Goal: Task Accomplishment & Management: Manage account settings

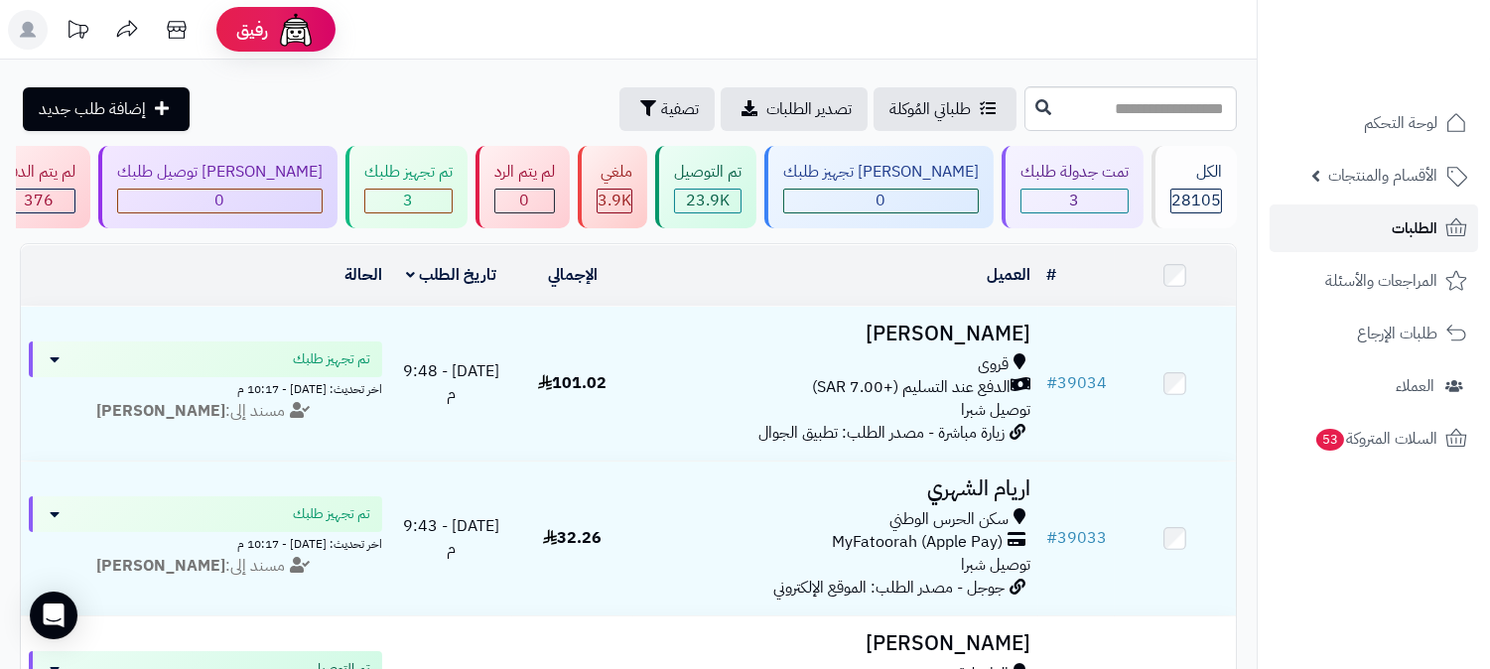
click at [1387, 225] on link "الطلبات" at bounding box center [1374, 228] width 208 height 48
click at [1392, 206] on link "الطلبات" at bounding box center [1374, 228] width 208 height 48
click at [1408, 248] on link "الطلبات" at bounding box center [1374, 228] width 208 height 48
click at [1377, 235] on link "الطلبات" at bounding box center [1374, 228] width 208 height 48
click at [1376, 234] on link "الطلبات" at bounding box center [1374, 228] width 208 height 48
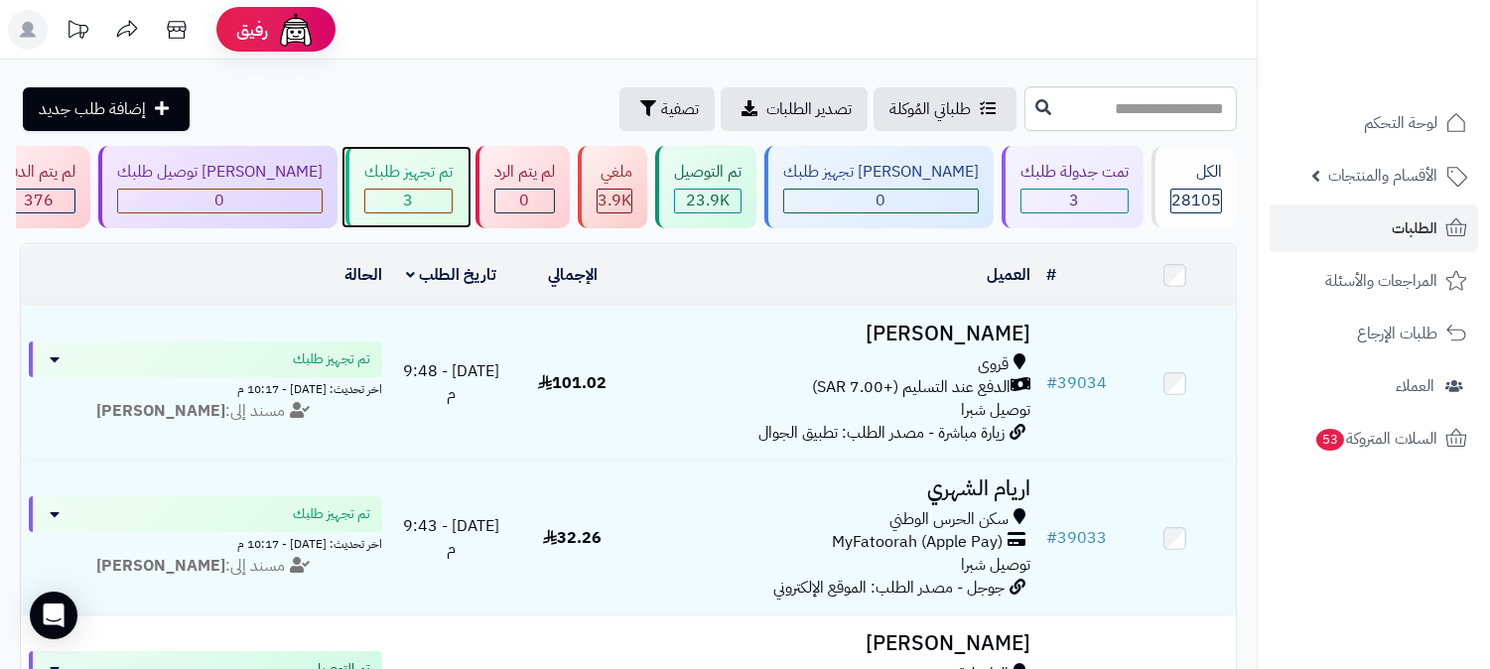
click at [453, 175] on div "تم تجهيز طلبك" at bounding box center [408, 172] width 88 height 23
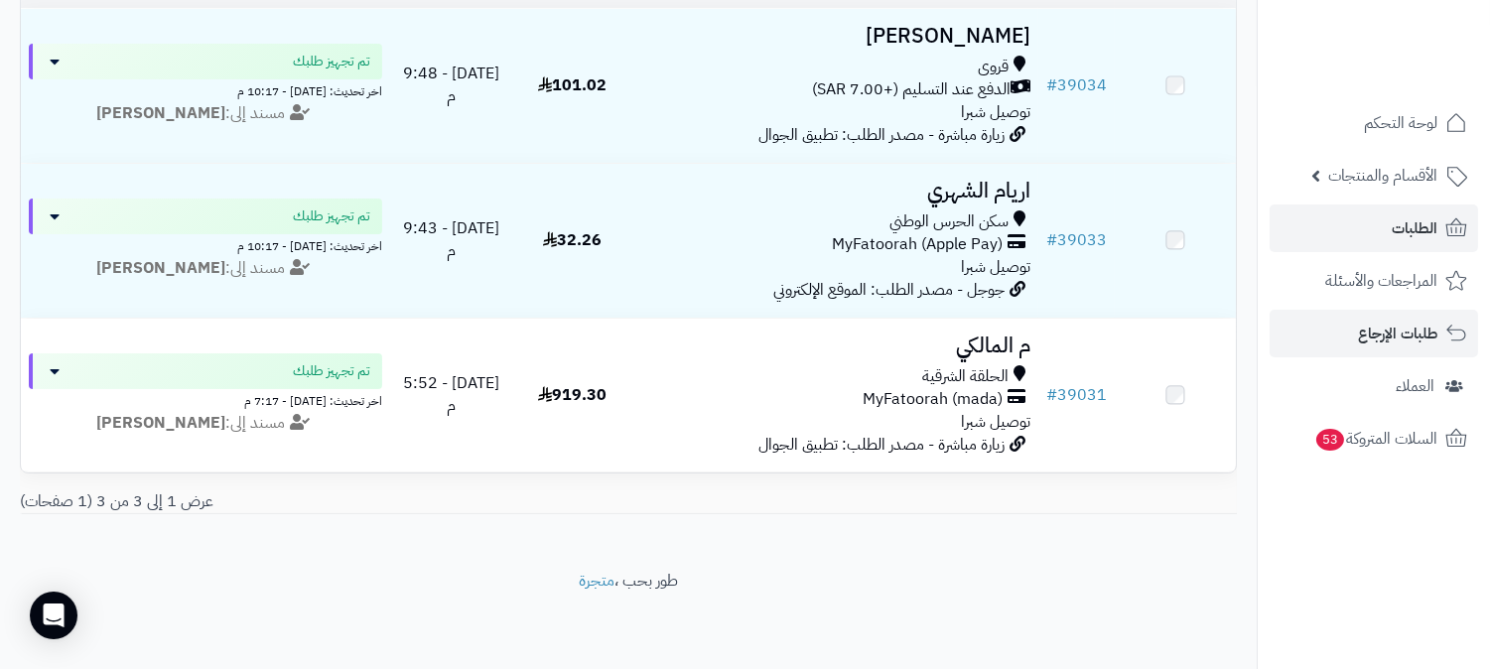
scroll to position [312, 0]
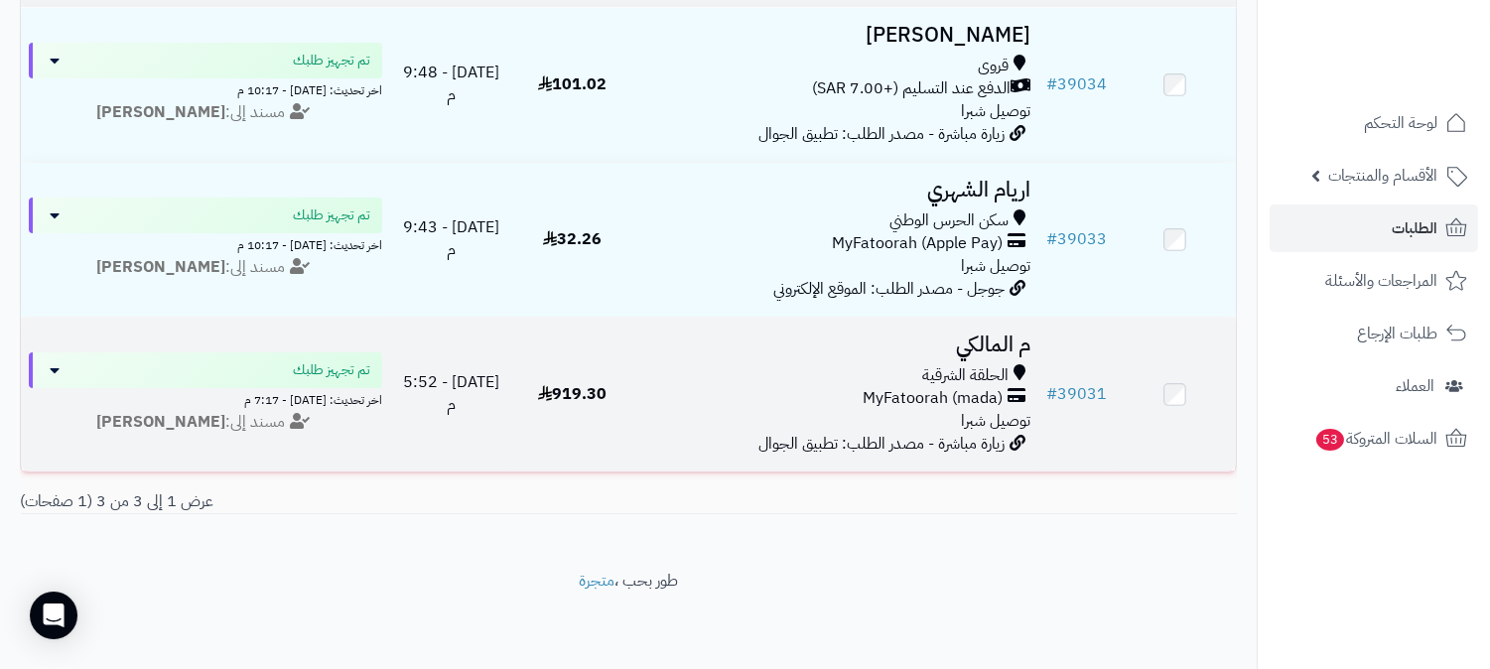
click at [961, 345] on td "م المالكي الحلقة الشرقية MyFatoorah (mada) توصيل شبرا زيارة مباشرة - مصدر الطلب…" at bounding box center [835, 395] width 405 height 154
click at [960, 334] on h3 "م المالكي" at bounding box center [835, 345] width 389 height 23
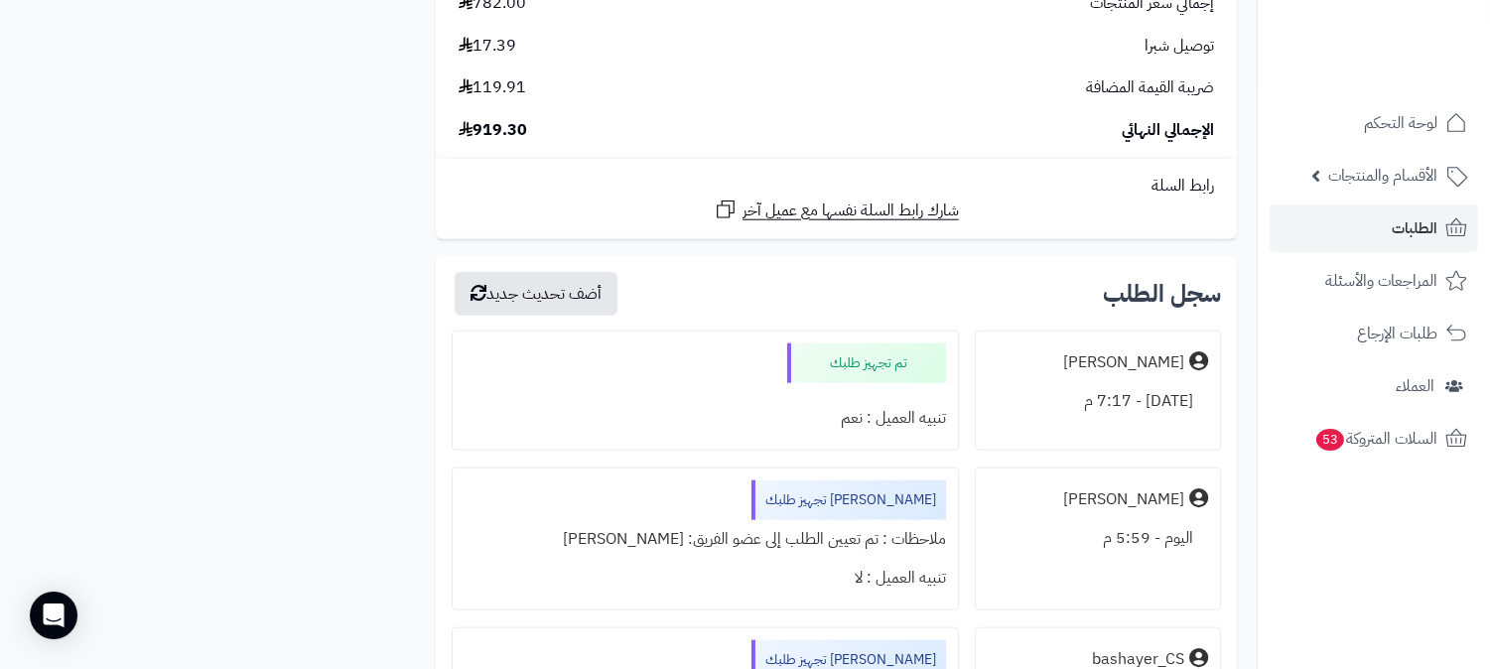
scroll to position [3859, 0]
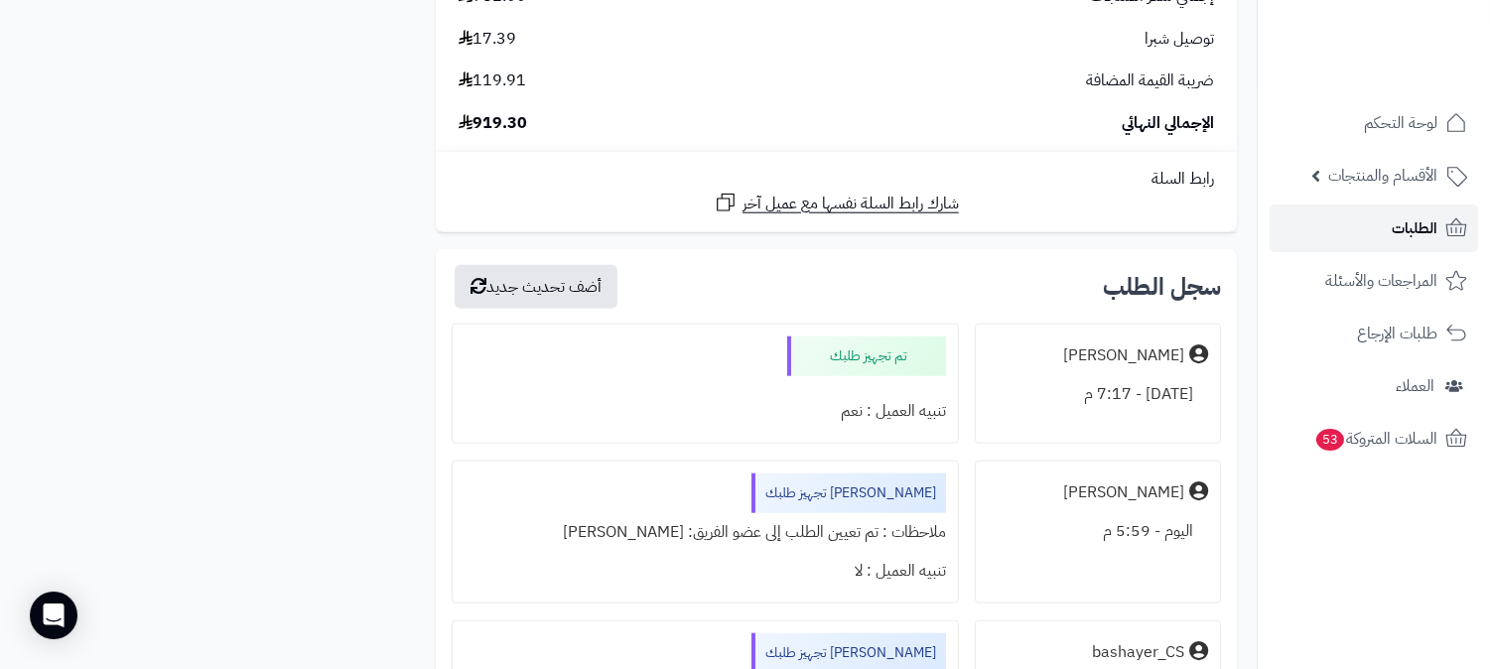
click at [1444, 222] on icon at bounding box center [1456, 228] width 24 height 24
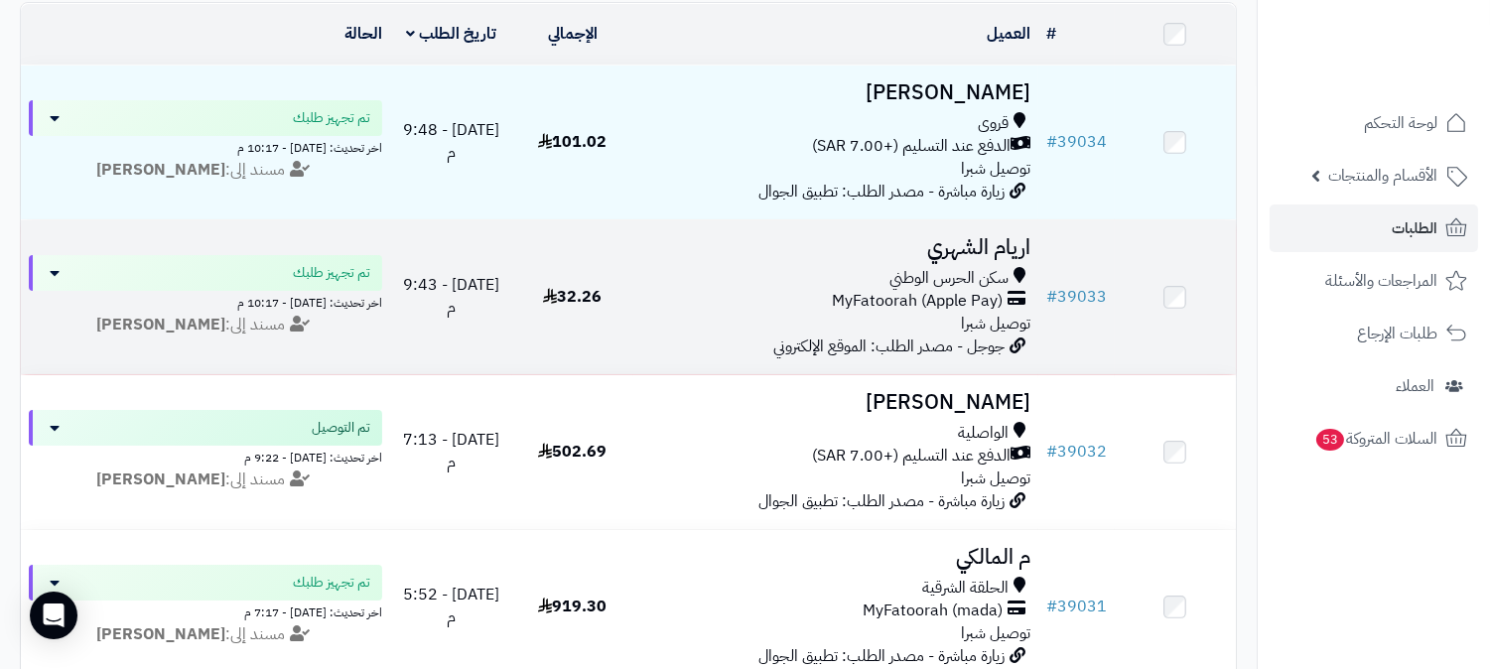
scroll to position [110, 0]
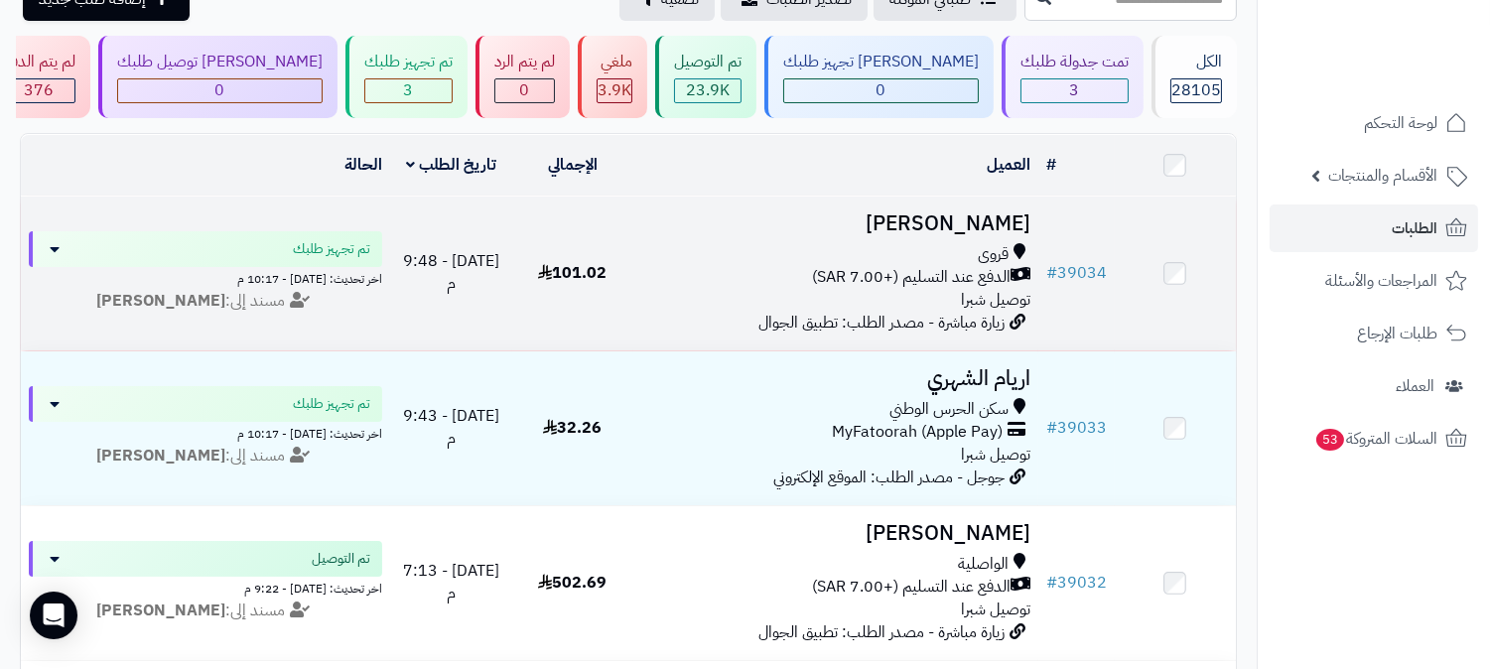
click at [933, 243] on div "قروى" at bounding box center [835, 254] width 389 height 23
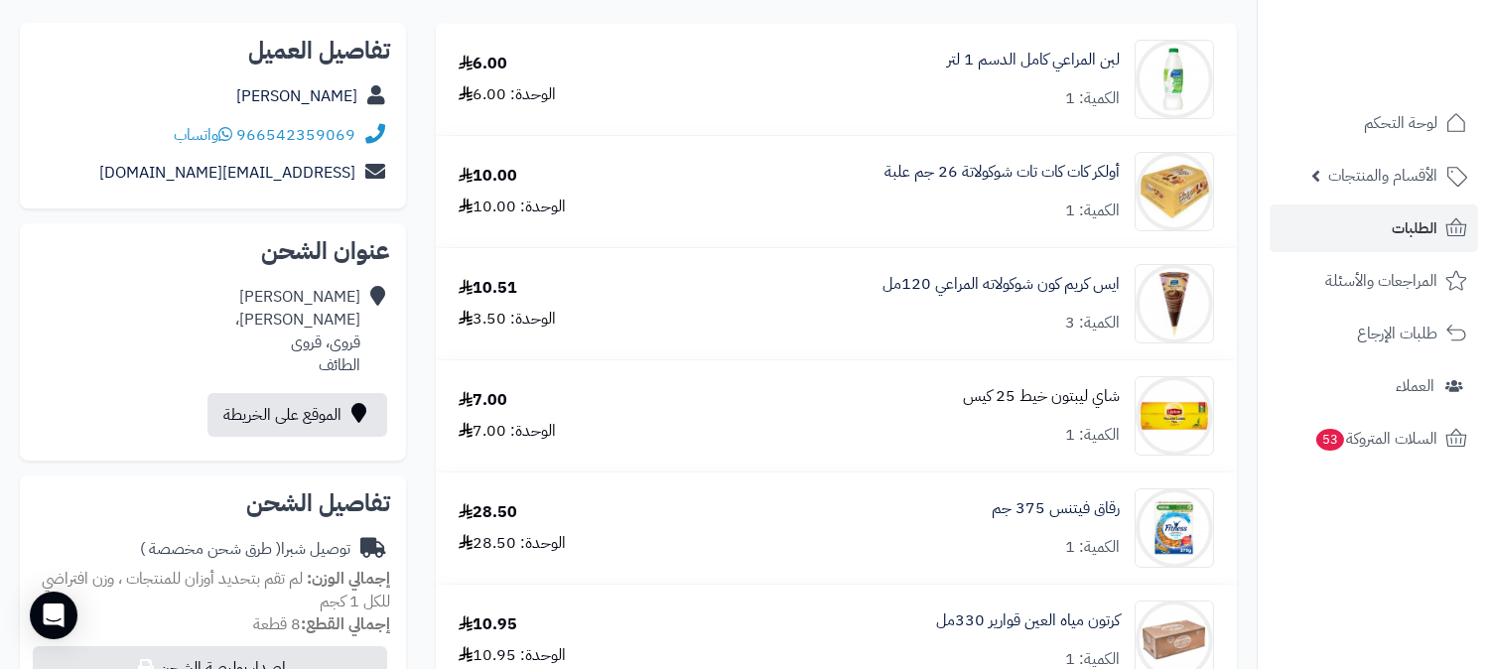
scroll to position [110, 0]
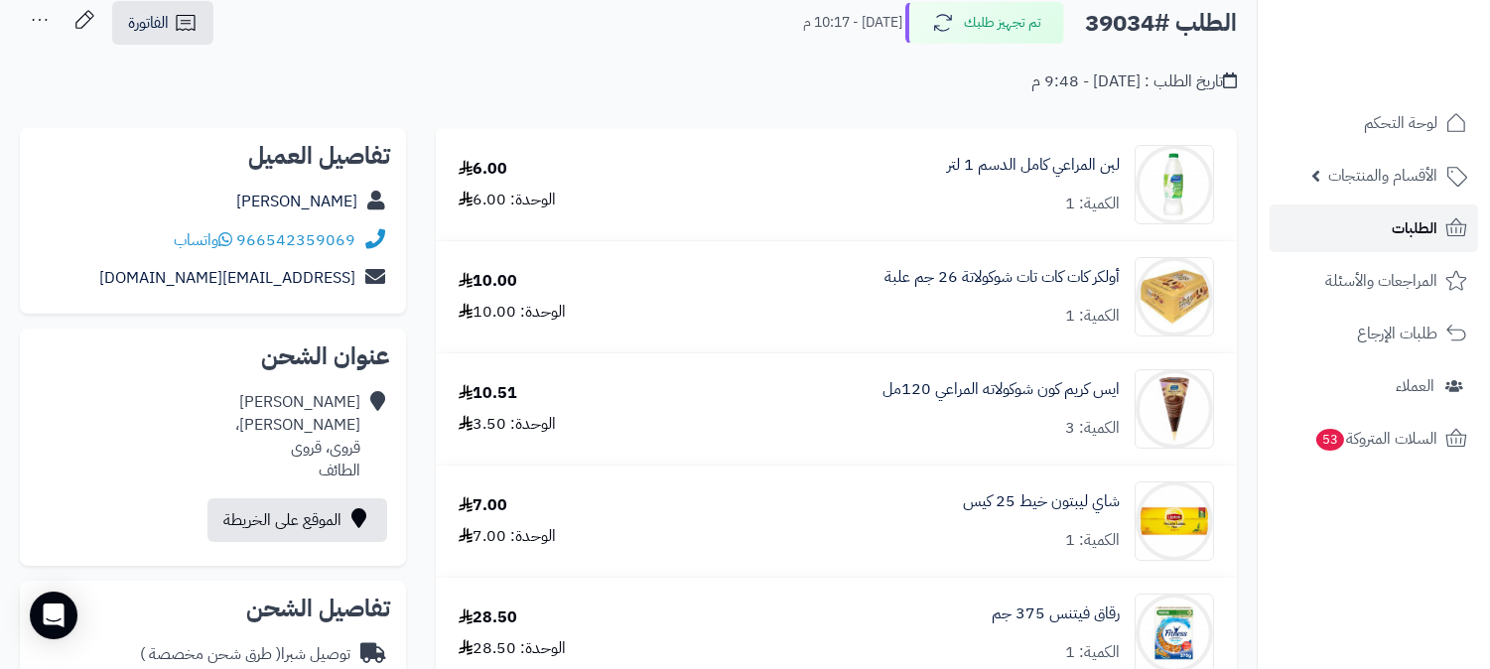
click at [1434, 221] on span "الطلبات" at bounding box center [1415, 228] width 46 height 28
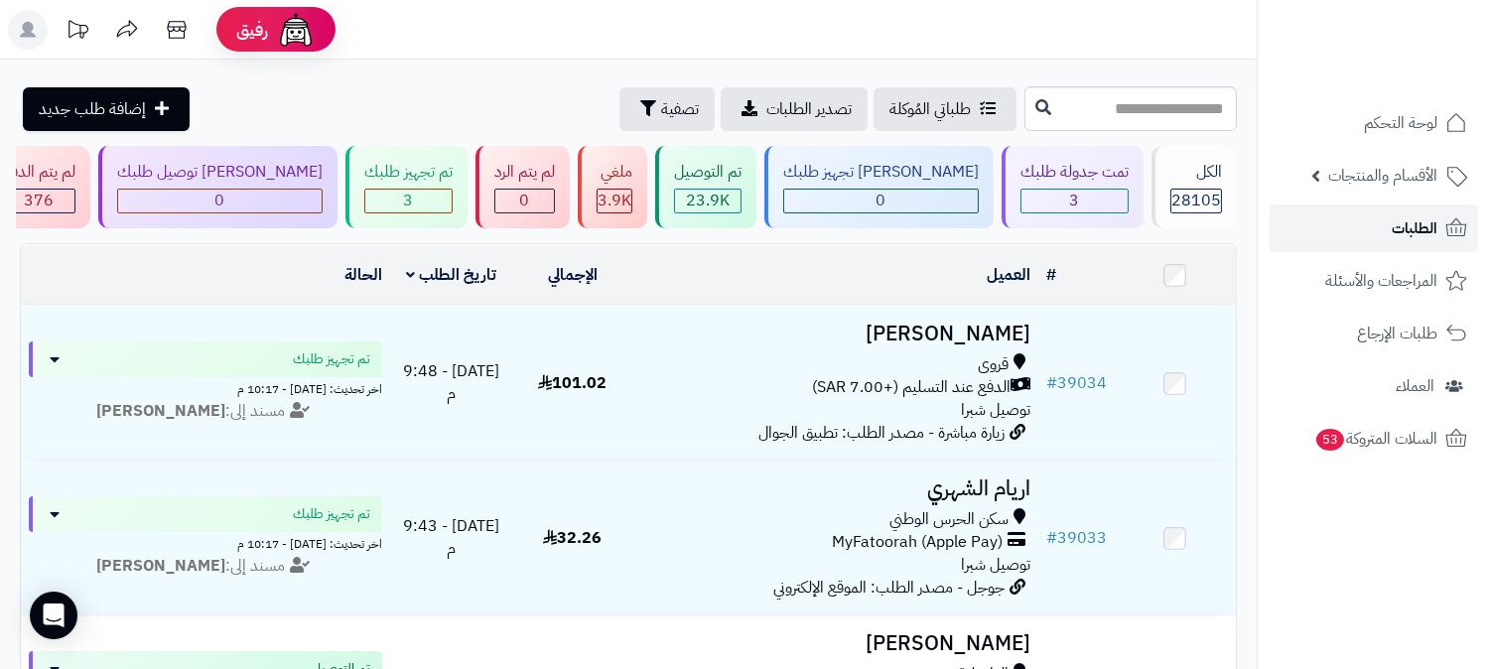
click at [1401, 216] on span "الطلبات" at bounding box center [1415, 228] width 46 height 28
click at [1408, 233] on span "الطلبات" at bounding box center [1415, 228] width 46 height 28
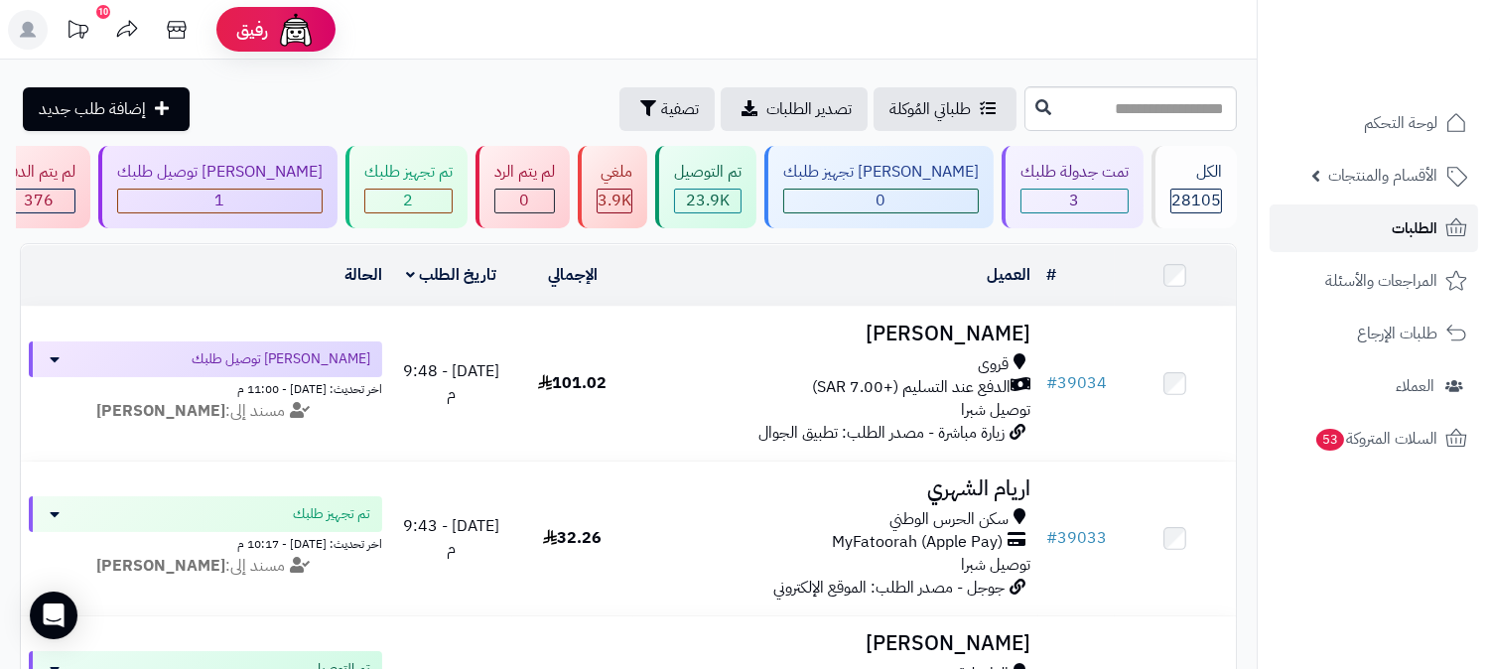
click at [1408, 233] on span "الطلبات" at bounding box center [1415, 228] width 46 height 28
click at [1410, 233] on span "الطلبات" at bounding box center [1415, 228] width 46 height 28
click at [1415, 232] on span "الطلبات" at bounding box center [1415, 228] width 46 height 28
click at [1410, 233] on span "الطلبات" at bounding box center [1415, 228] width 46 height 28
click at [1446, 208] on link "الطلبات" at bounding box center [1374, 228] width 208 height 48
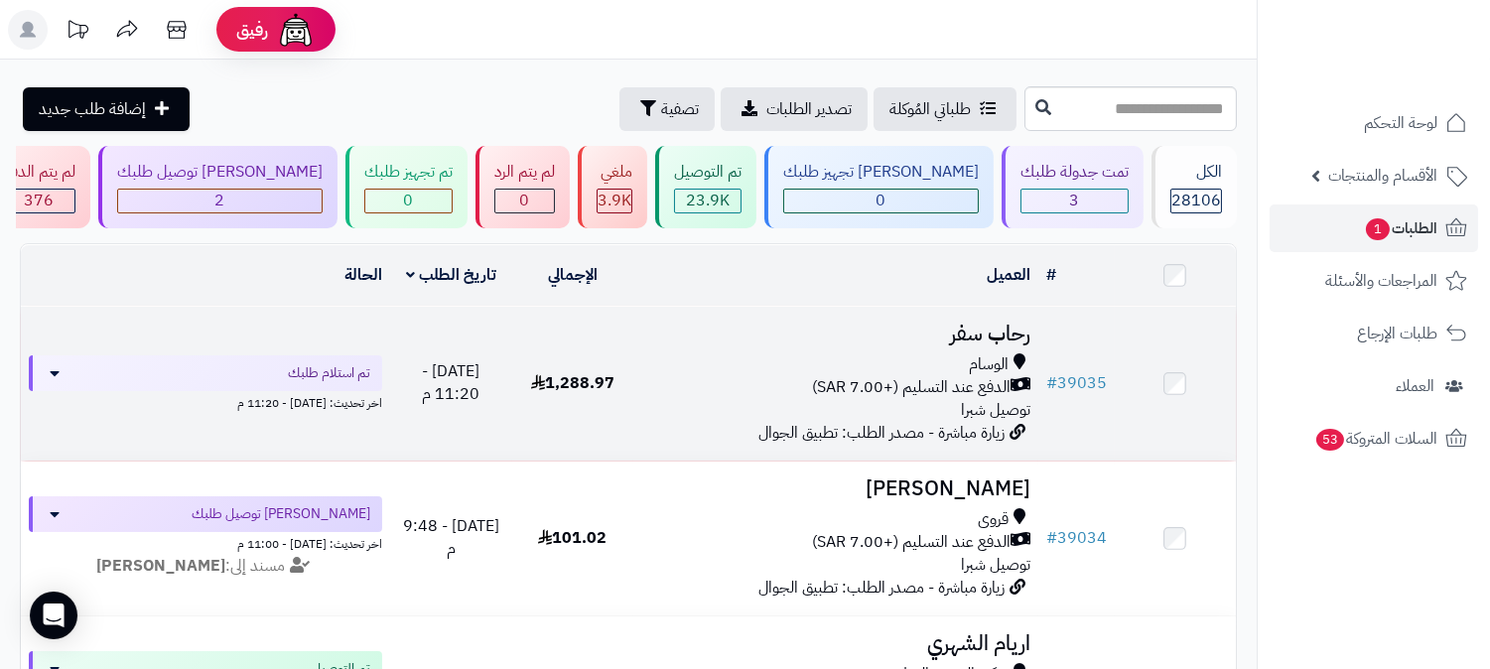
click at [997, 338] on h3 "رحاب سفر" at bounding box center [835, 334] width 389 height 23
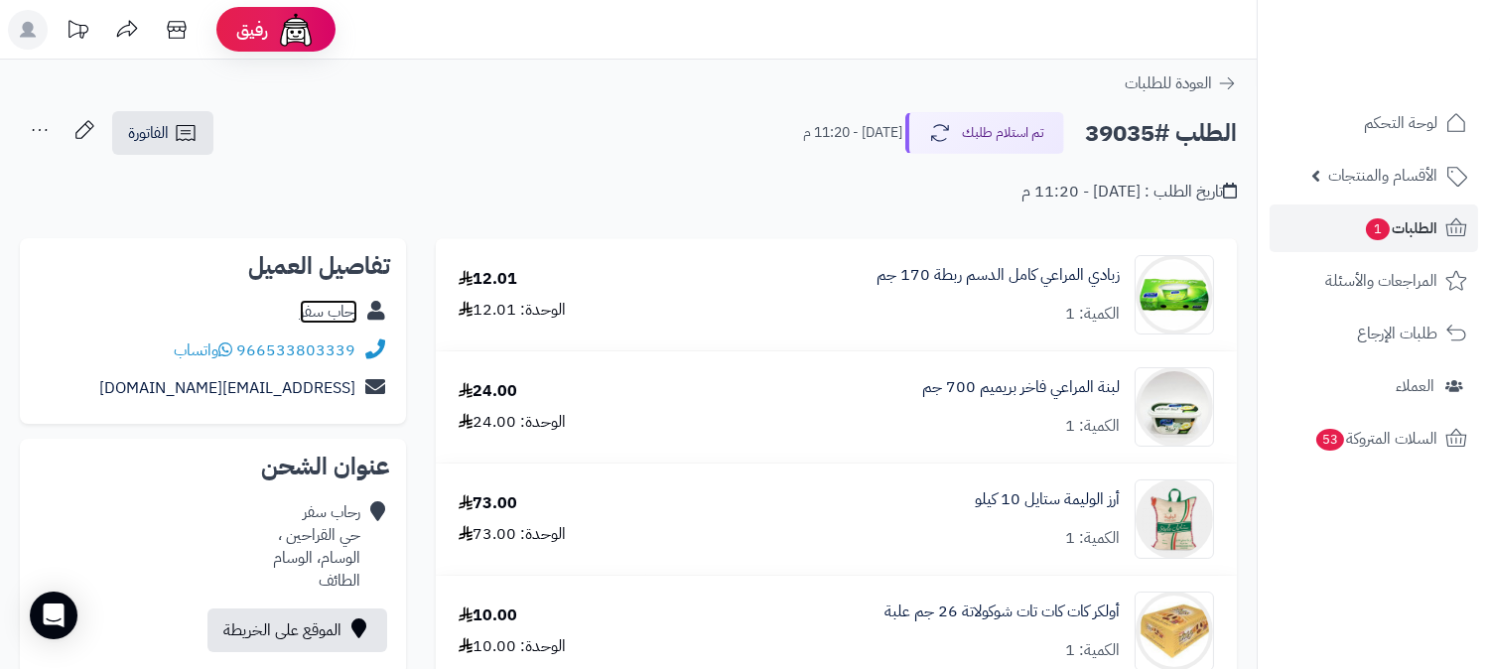
click at [338, 315] on link "رحاب سفر" at bounding box center [329, 312] width 58 height 24
click at [1114, 136] on h2 "الطلب #39035" at bounding box center [1161, 133] width 152 height 41
copy h2 "39035"
click at [1005, 123] on button "تم استلام طلبك" at bounding box center [984, 132] width 159 height 42
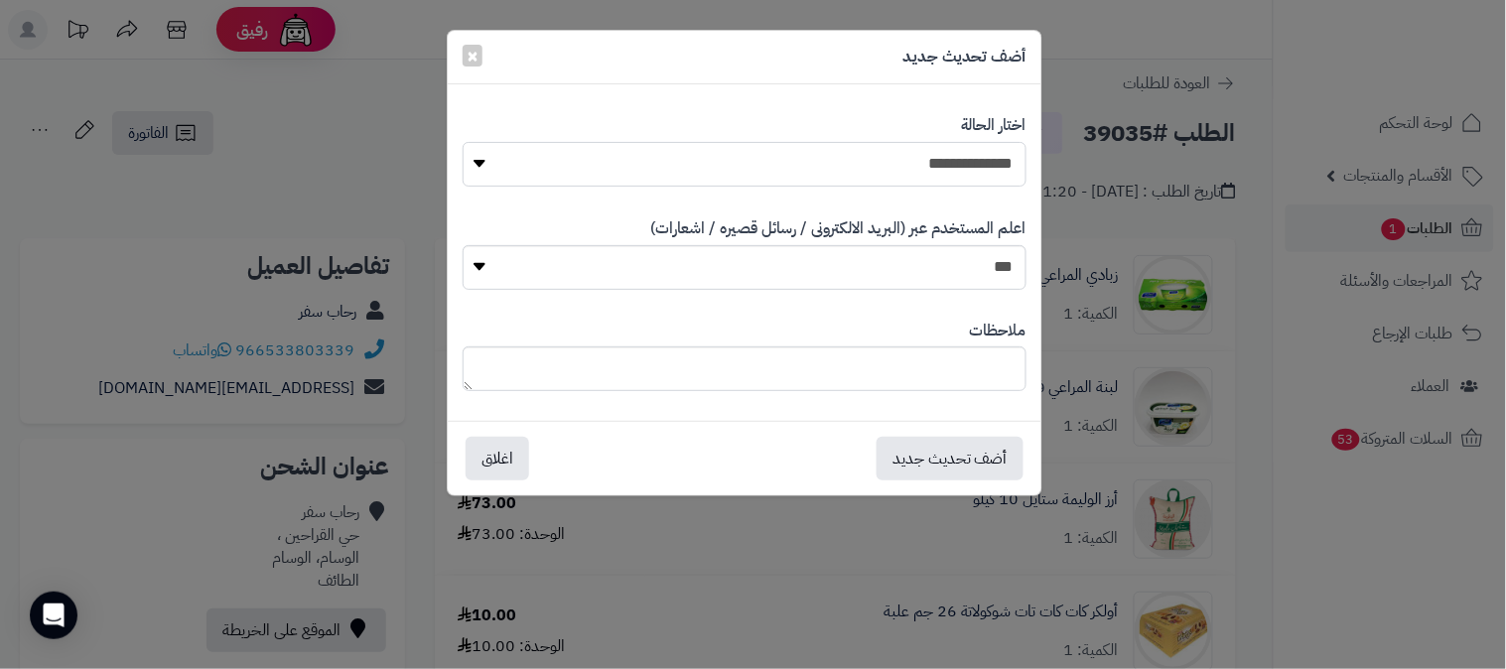
click at [986, 161] on select "**********" at bounding box center [745, 164] width 564 height 45
select select "*"
click at [463, 142] on select "**********" at bounding box center [745, 164] width 564 height 45
click at [957, 378] on textarea at bounding box center [745, 368] width 564 height 45
type textarea "**********"
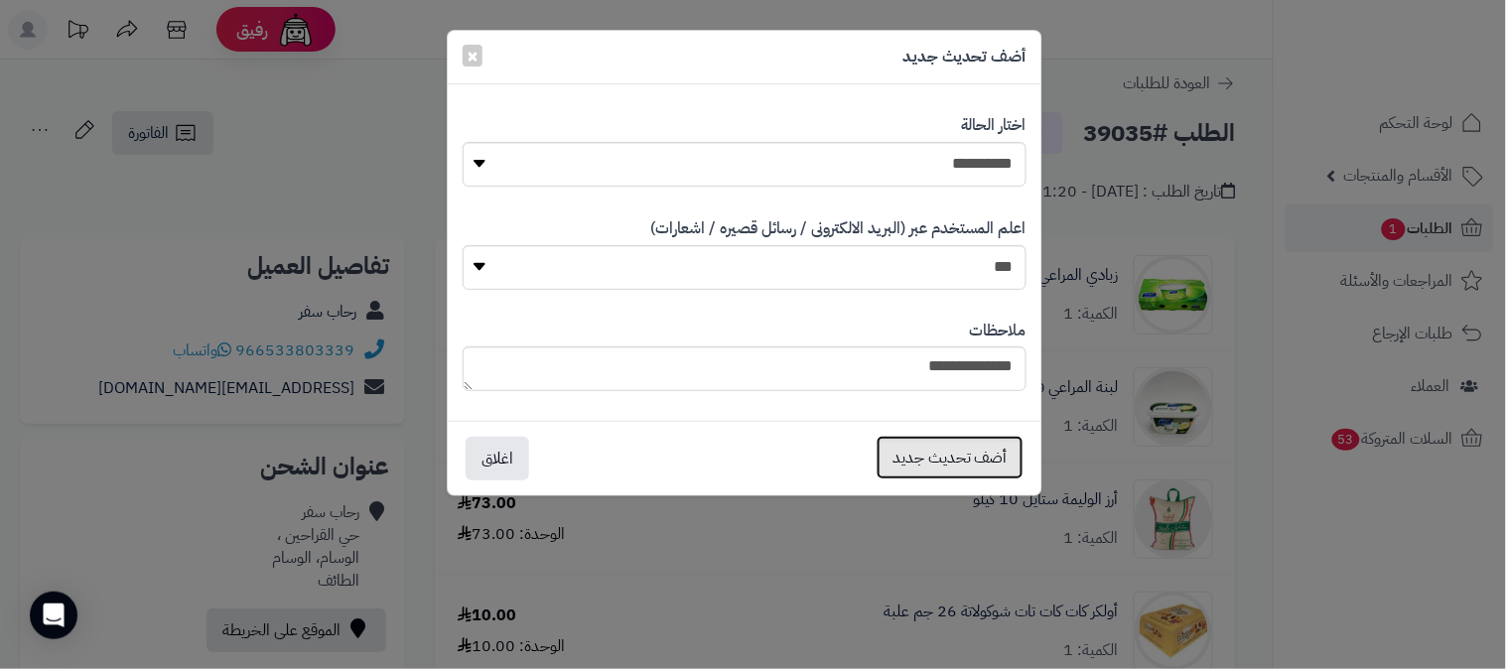
click at [1017, 457] on button "أضف تحديث جديد" at bounding box center [950, 458] width 147 height 44
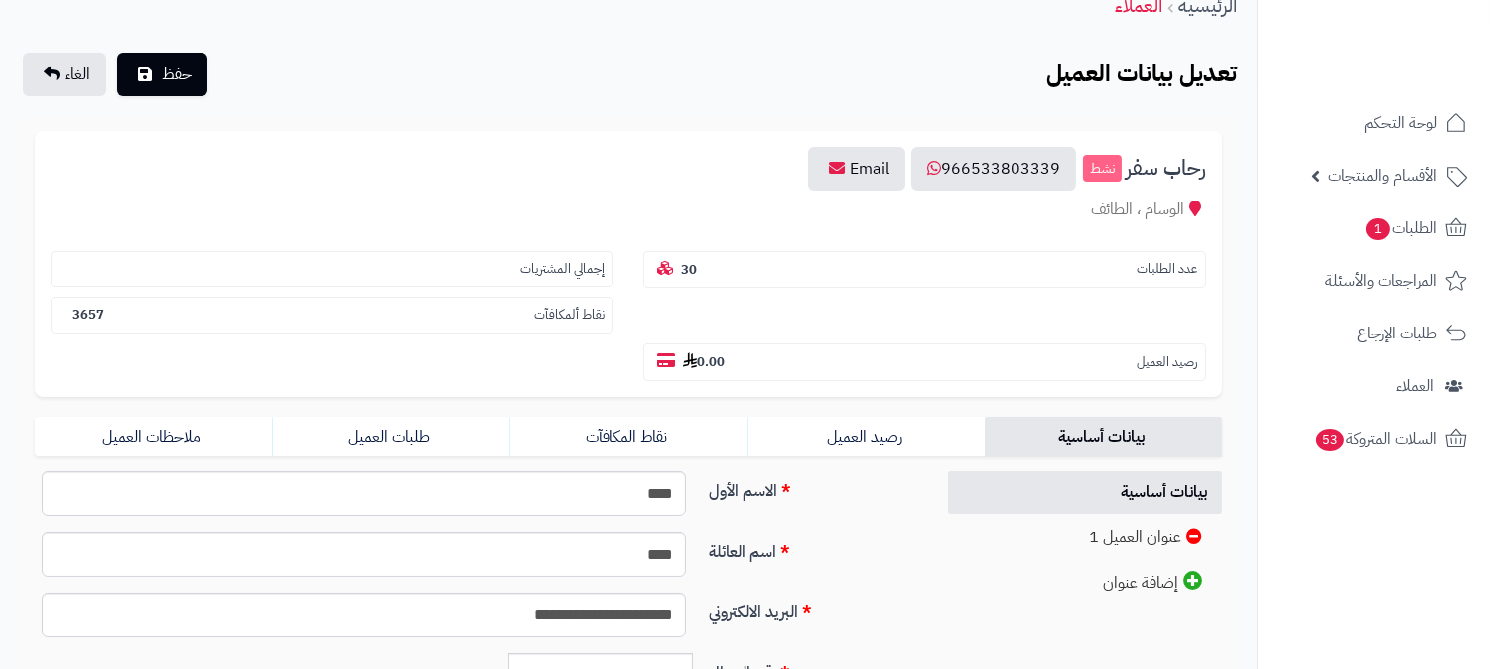
scroll to position [220, 0]
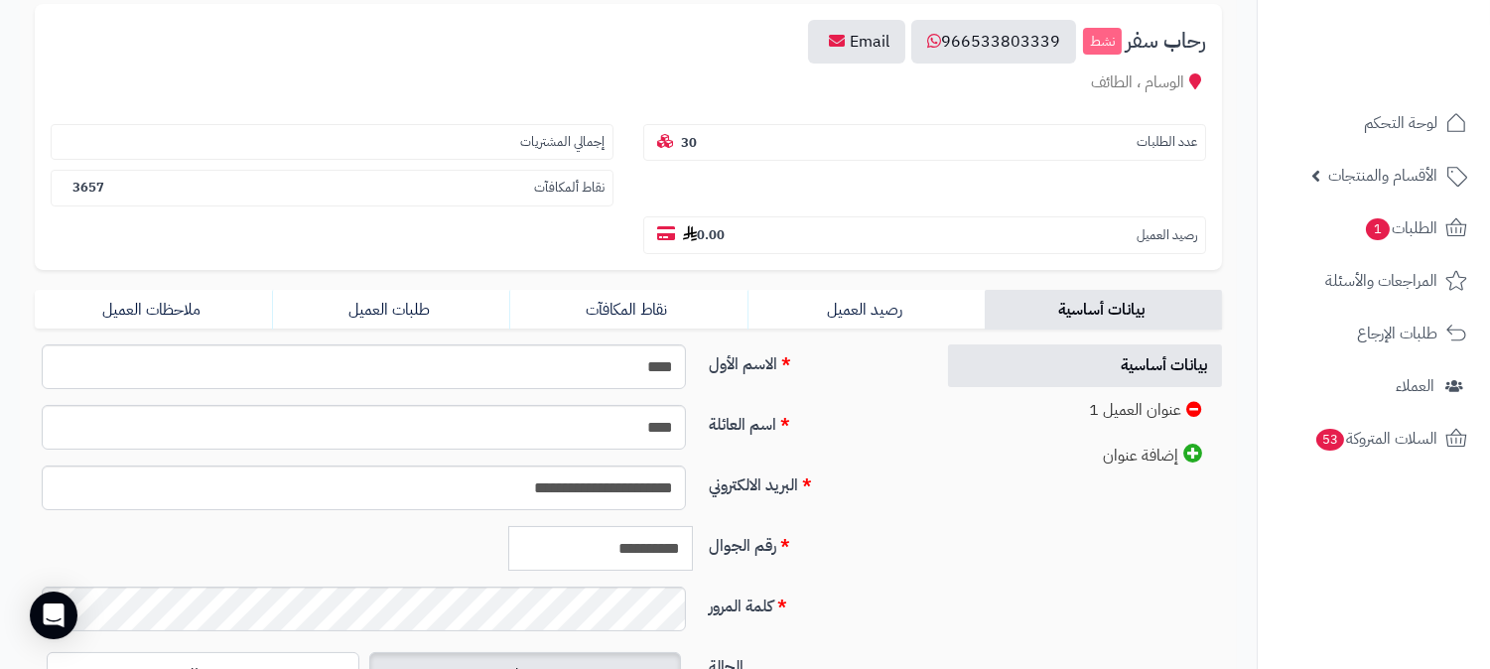
drag, startPoint x: 594, startPoint y: 504, endPoint x: 687, endPoint y: 497, distance: 93.6
click at [687, 526] on input "**********" at bounding box center [600, 548] width 185 height 45
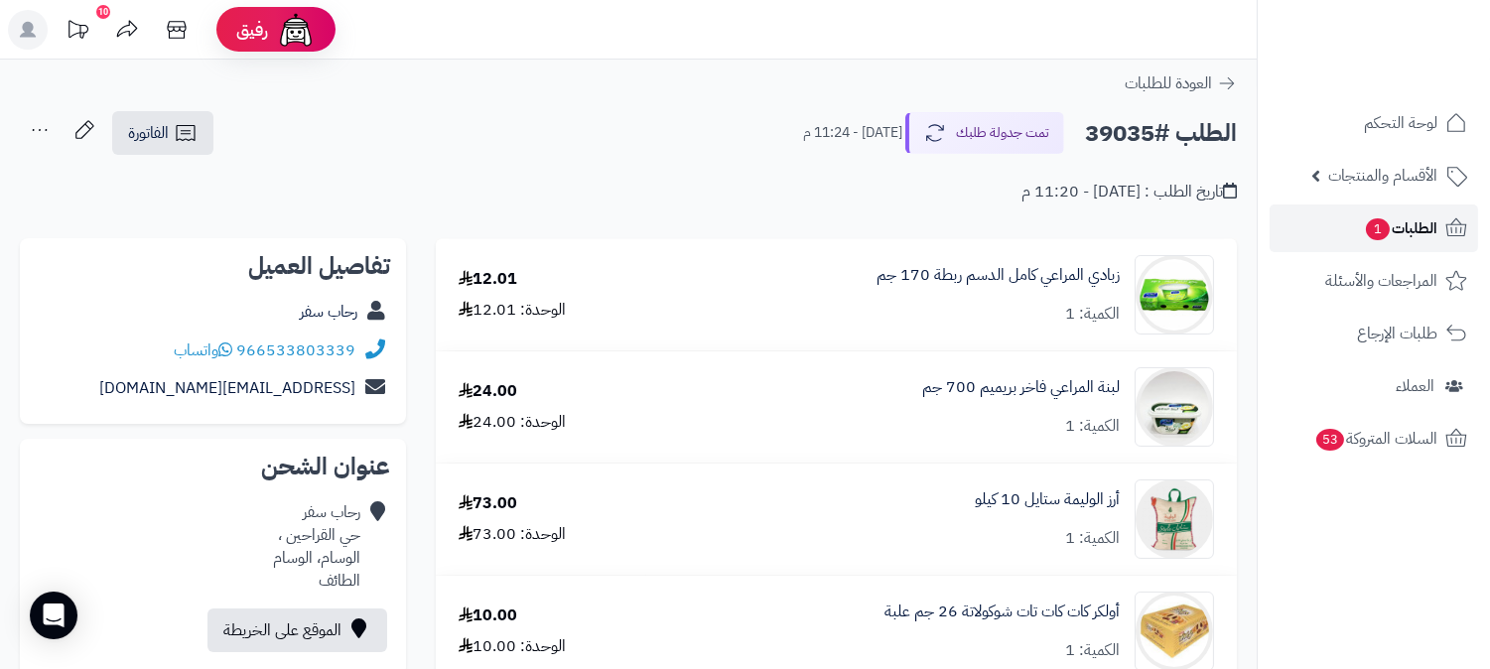
click at [1435, 218] on span "الطلبات 1" at bounding box center [1400, 228] width 73 height 28
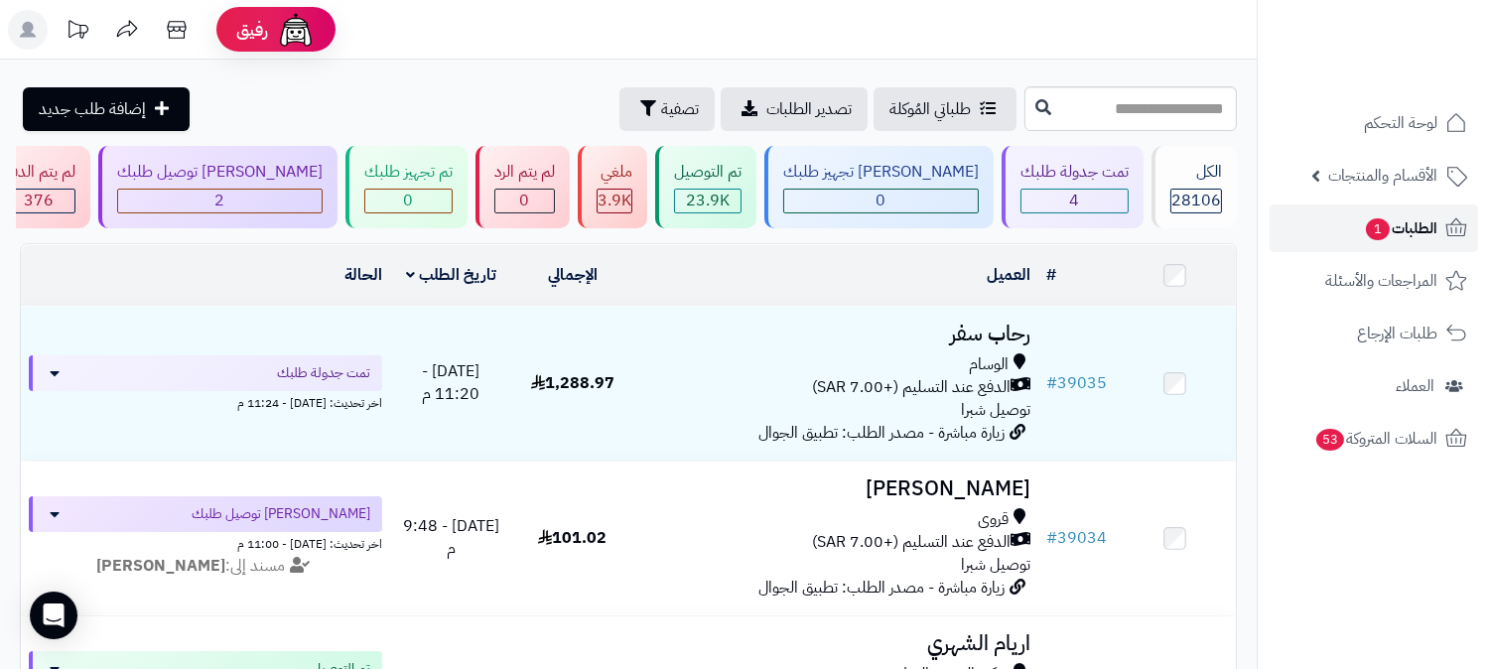
click at [1420, 212] on link "الطلبات 1" at bounding box center [1374, 228] width 208 height 48
click at [1413, 224] on span "الطلبات 1" at bounding box center [1400, 228] width 73 height 28
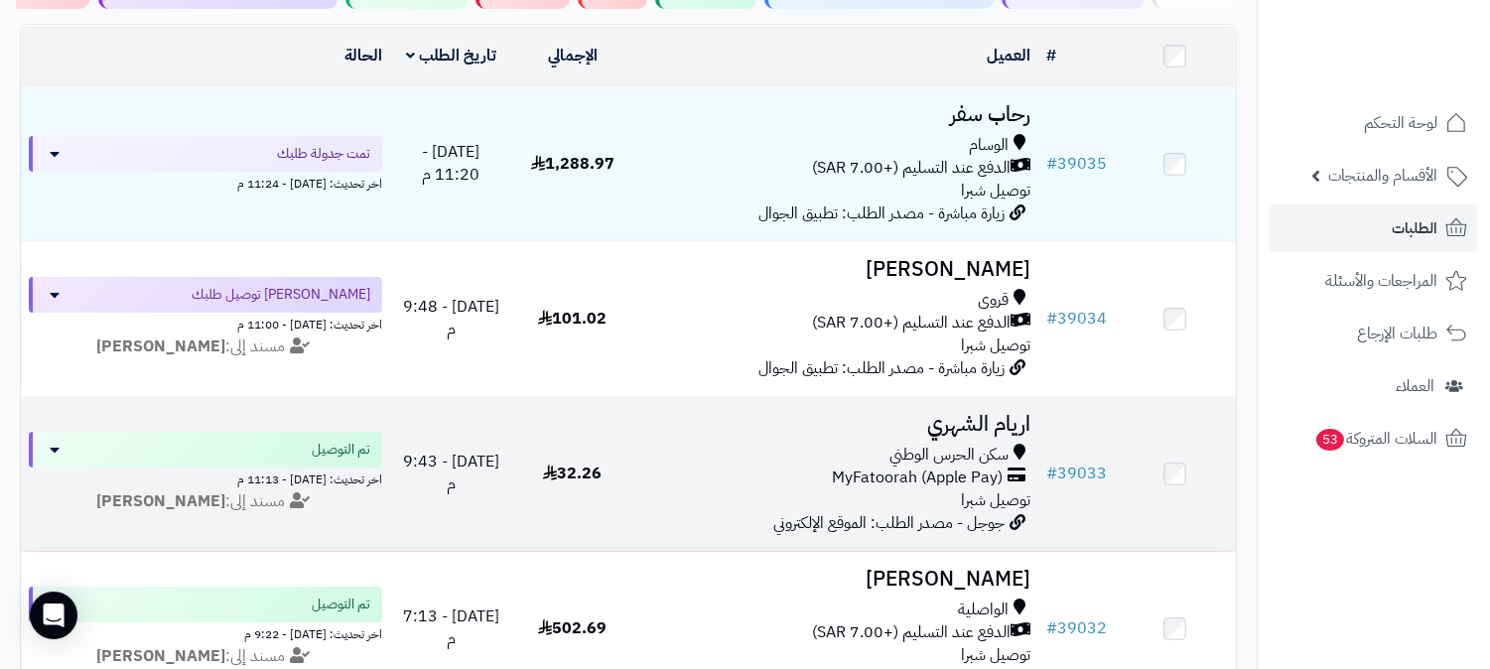
scroll to position [220, 0]
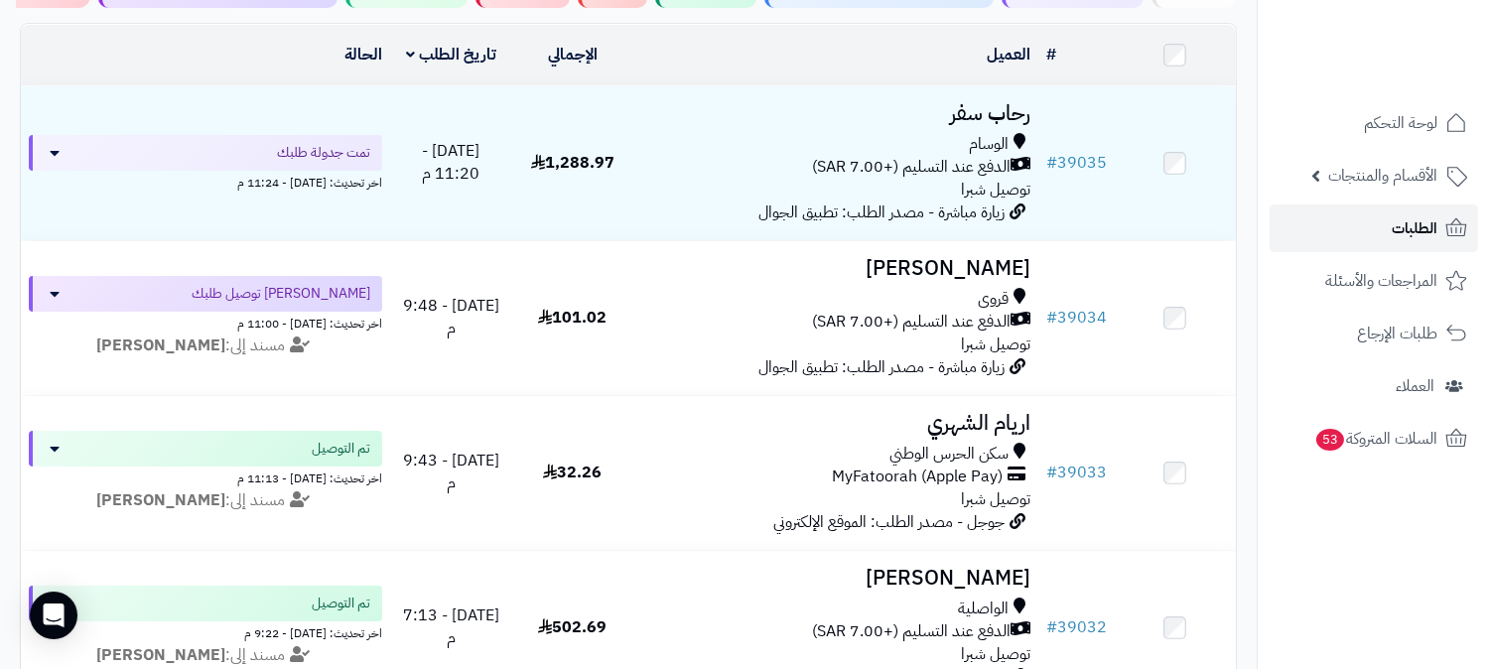
click at [1327, 221] on link "الطلبات" at bounding box center [1374, 228] width 208 height 48
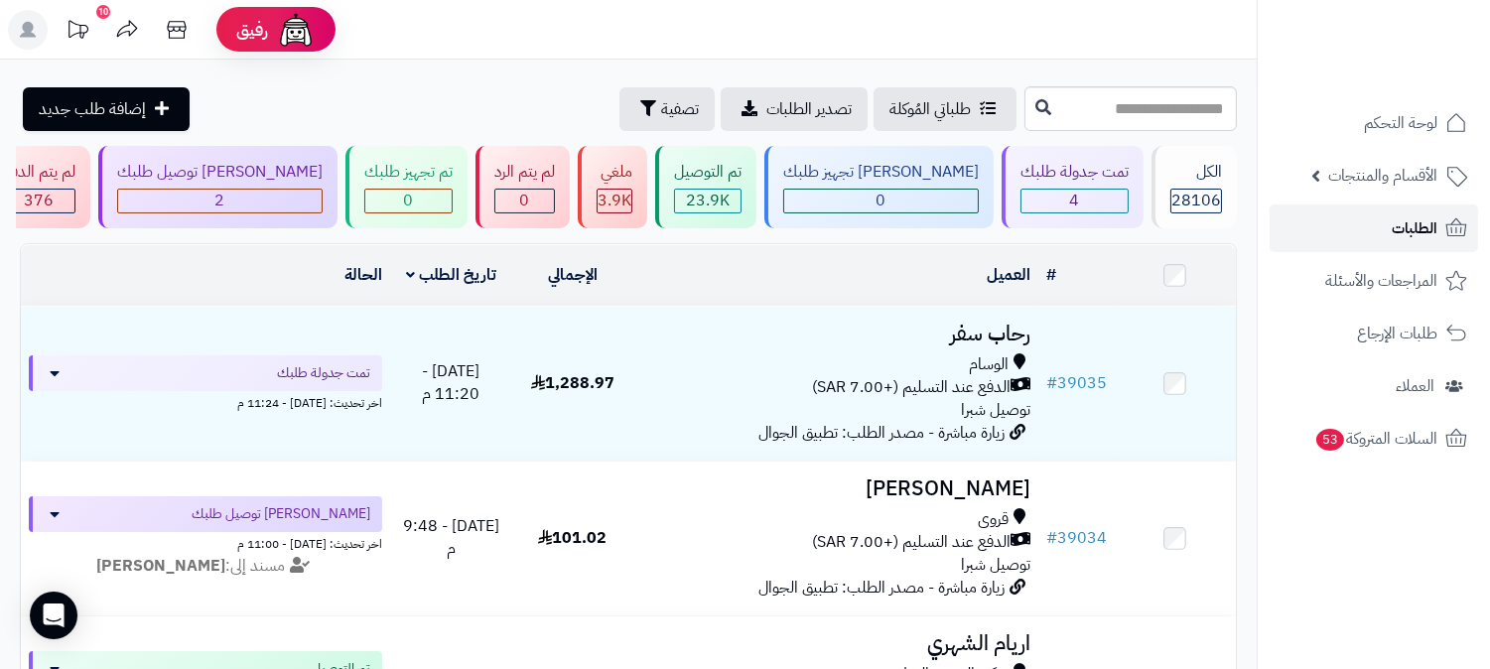
click at [1328, 212] on link "الطلبات" at bounding box center [1374, 228] width 208 height 48
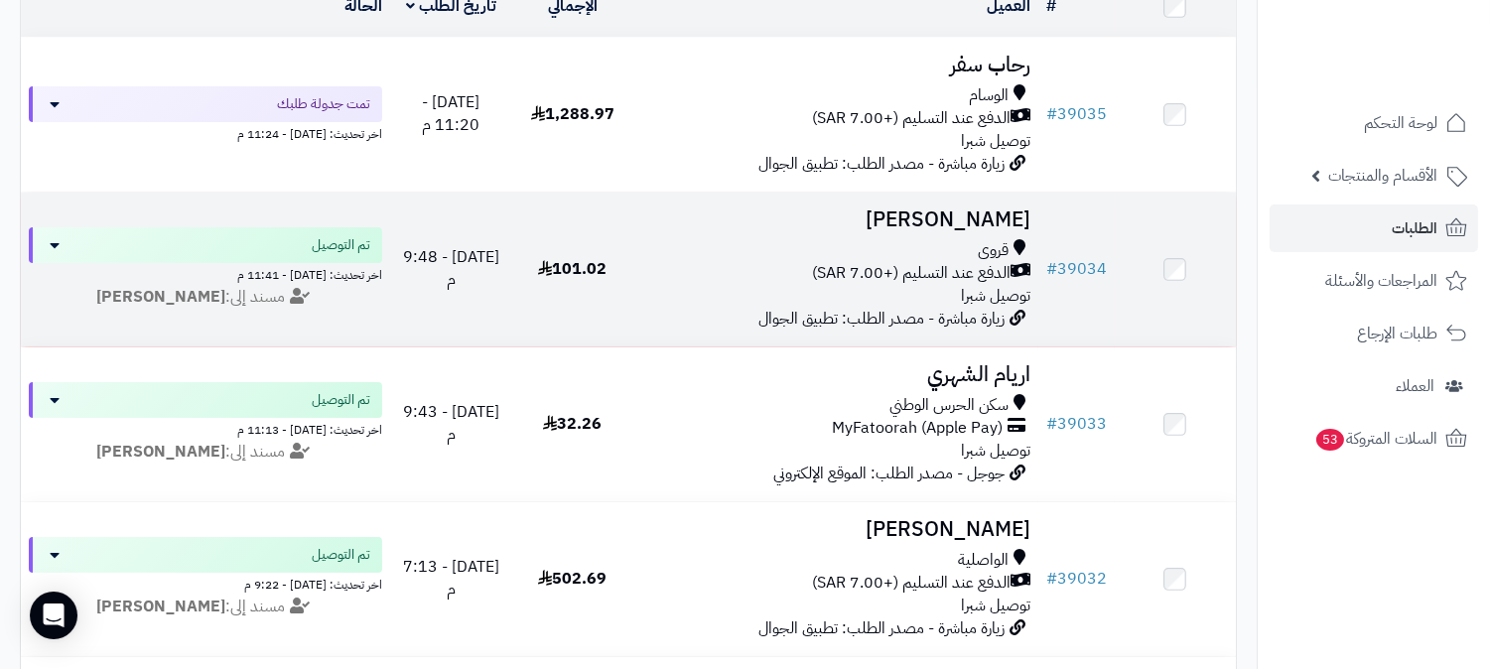
scroll to position [220, 0]
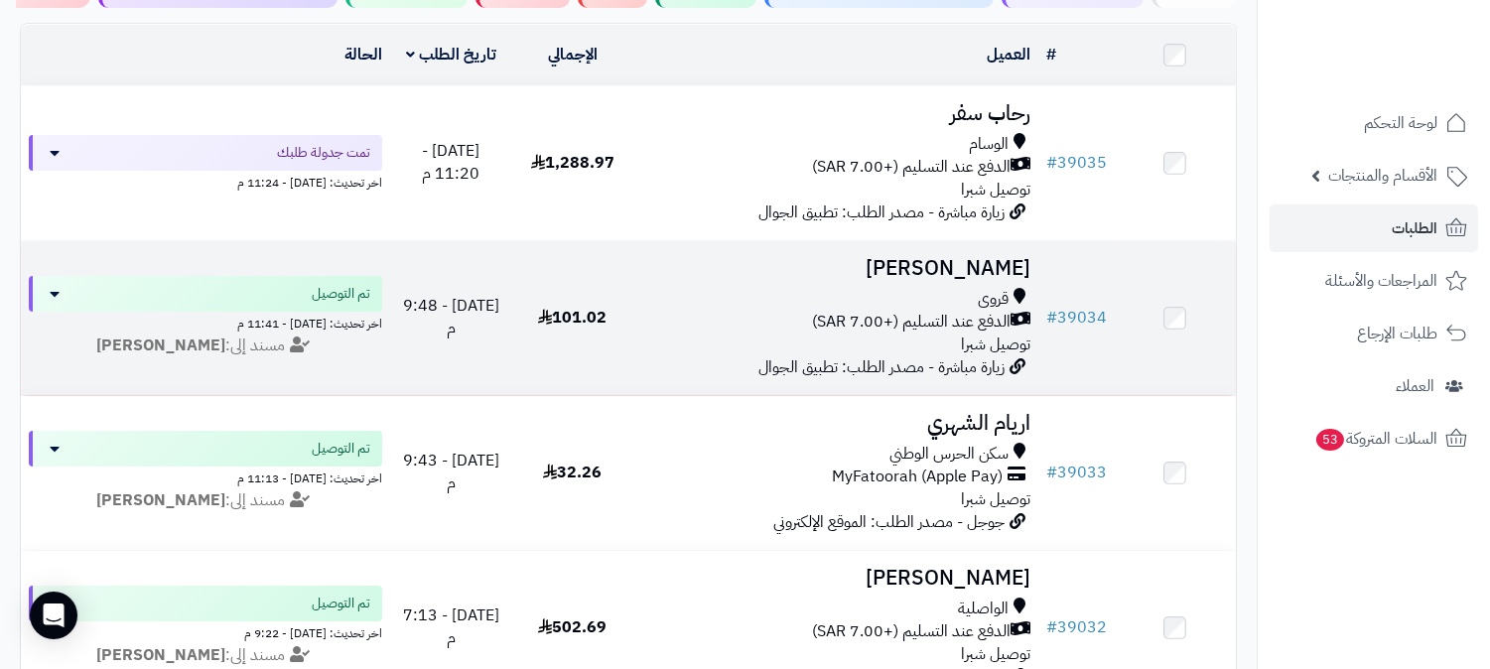
click at [1006, 261] on h3 "[PERSON_NAME]" at bounding box center [835, 268] width 389 height 23
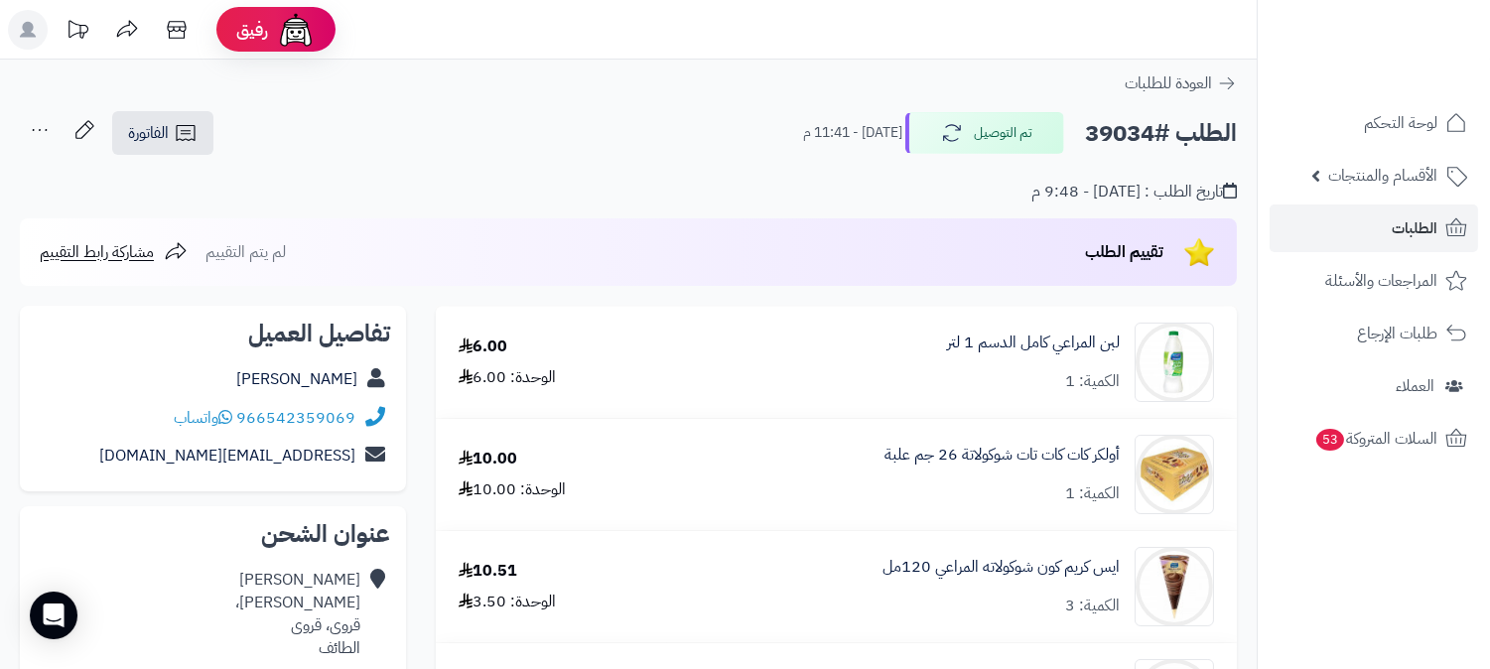
scroll to position [110, 0]
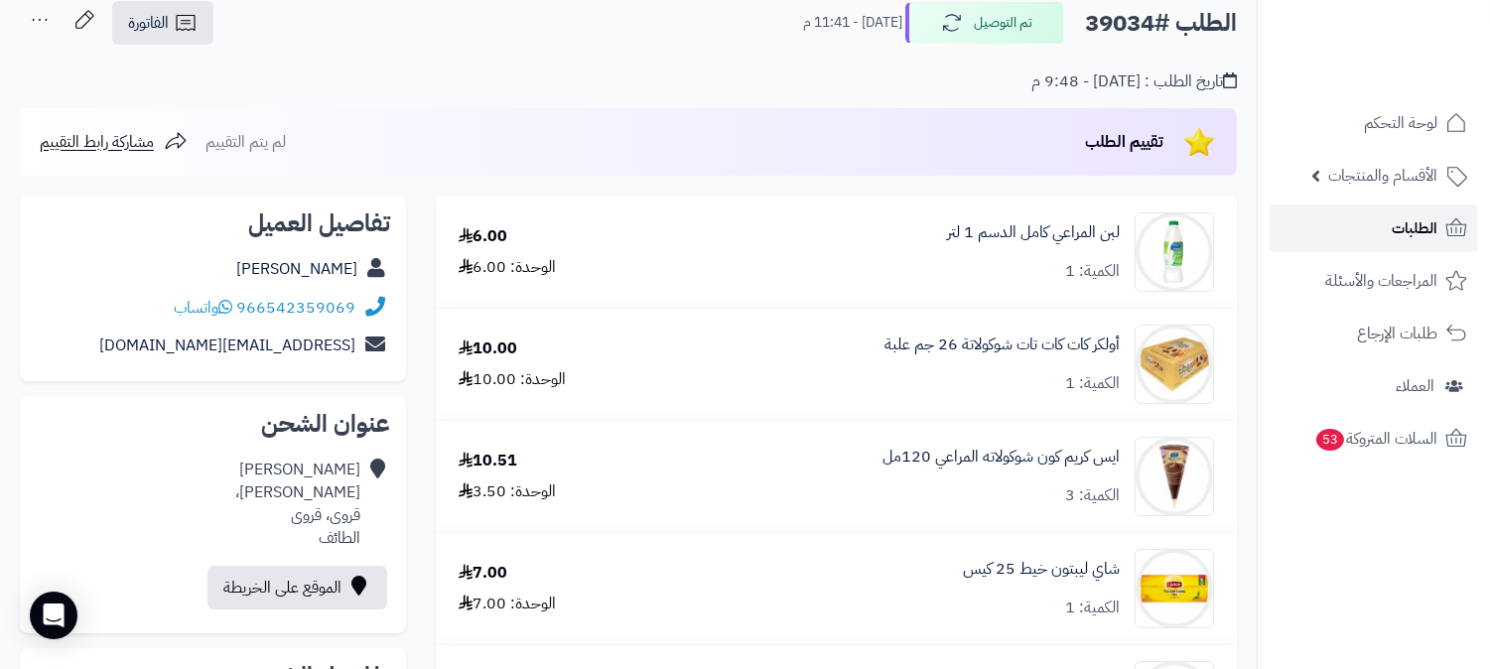
click at [1373, 224] on link "الطلبات" at bounding box center [1374, 228] width 208 height 48
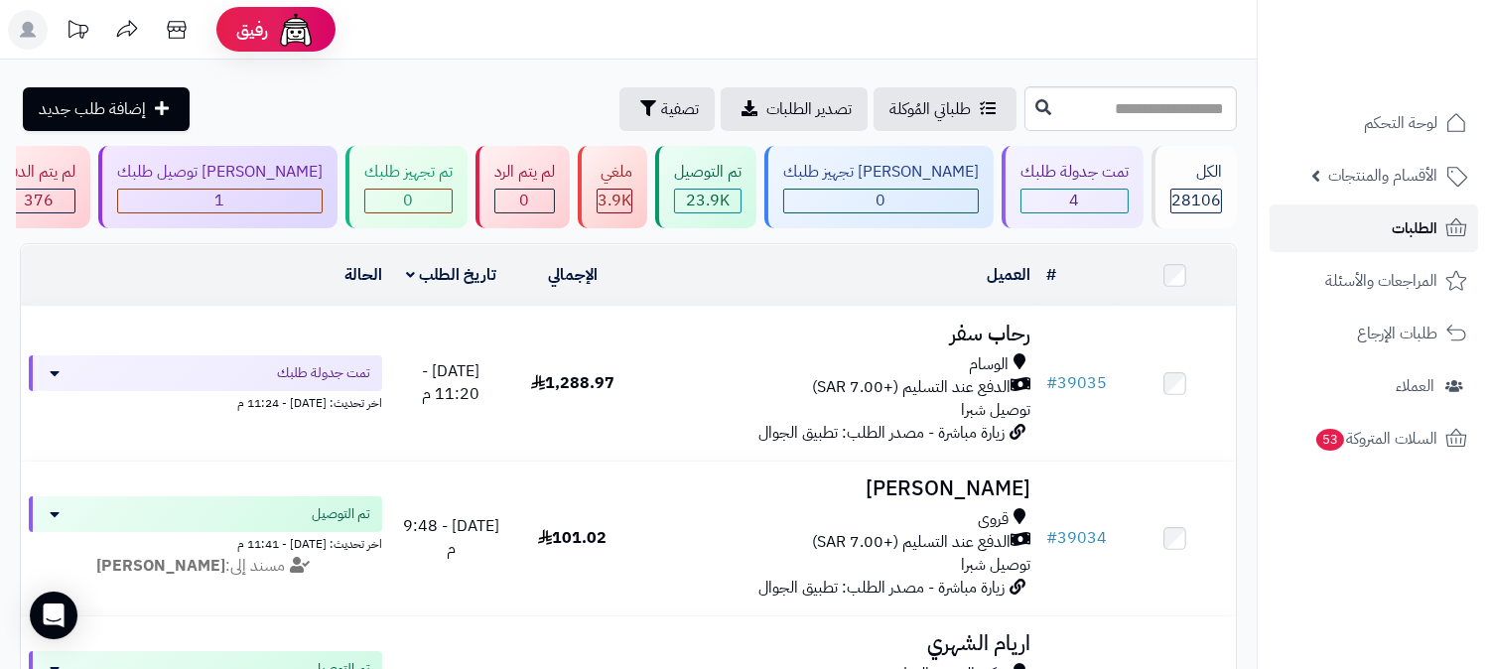
click at [1290, 221] on link "الطلبات" at bounding box center [1374, 228] width 208 height 48
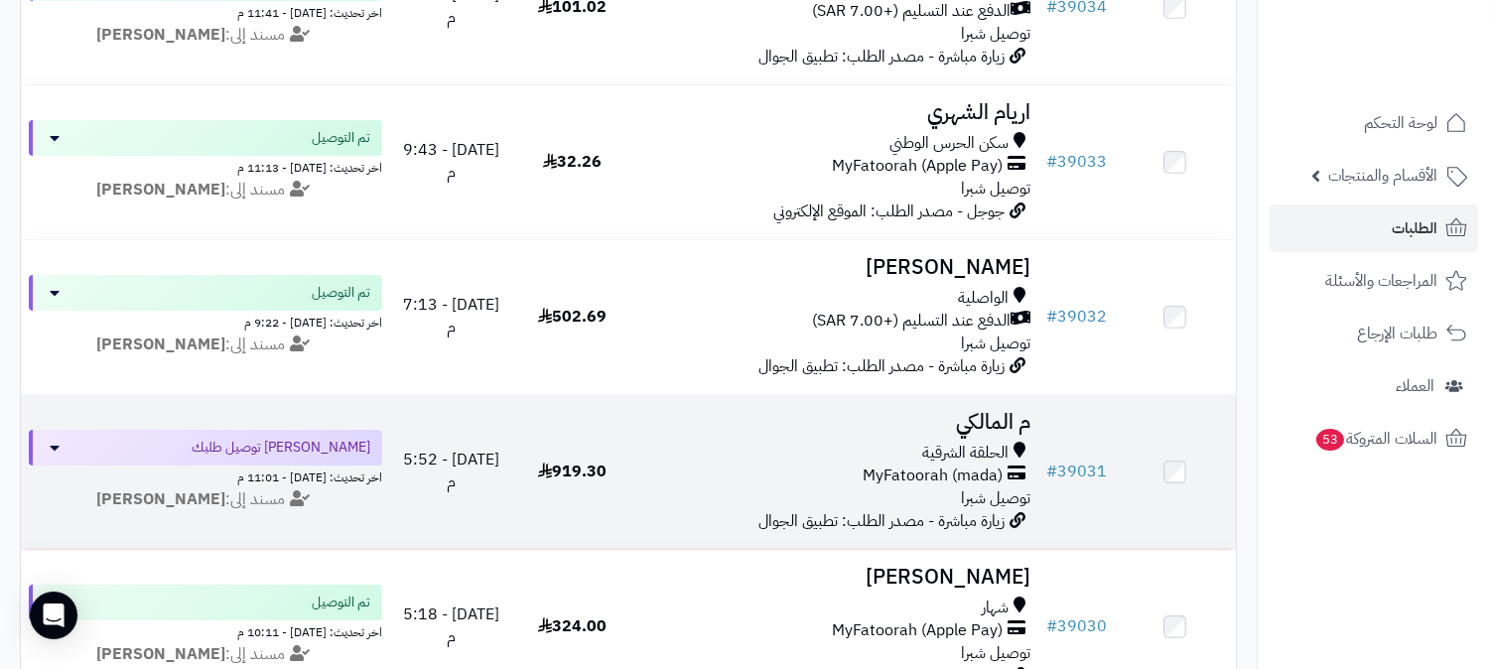
scroll to position [551, 0]
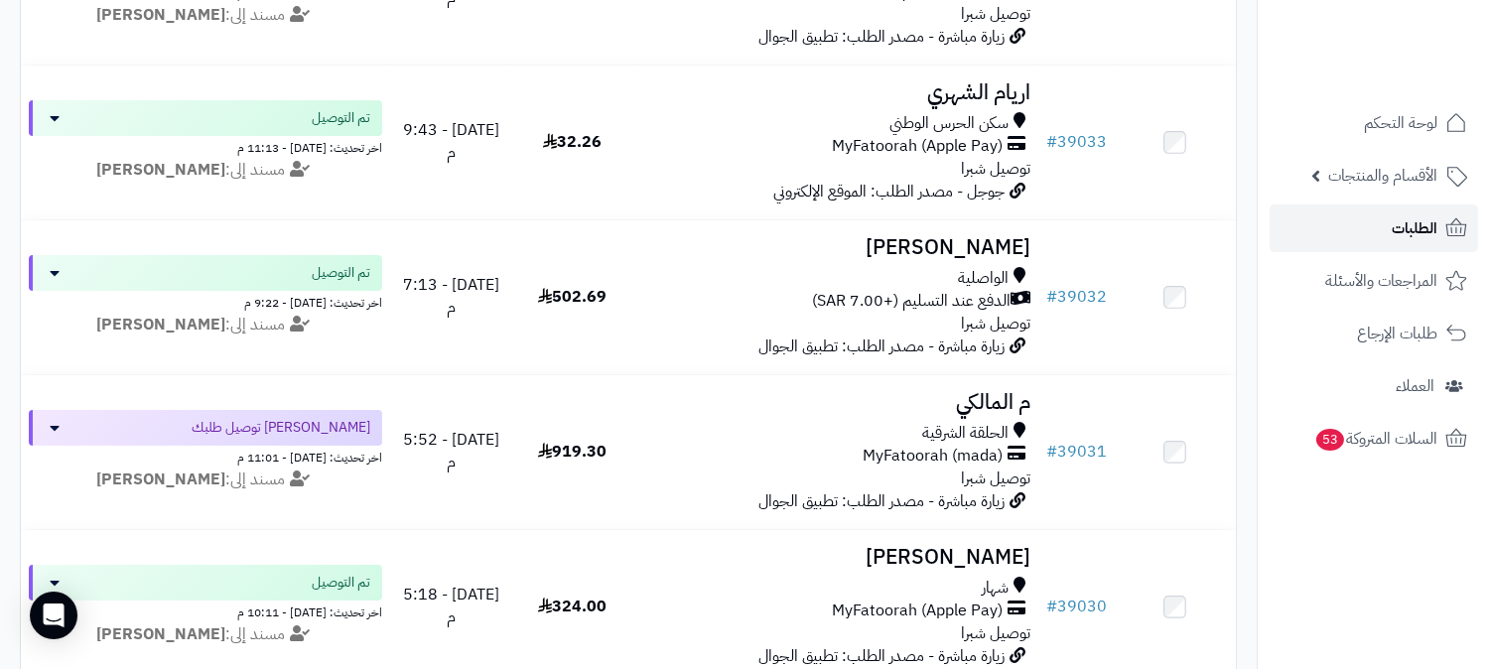
click at [1427, 221] on span "الطلبات" at bounding box center [1415, 228] width 46 height 28
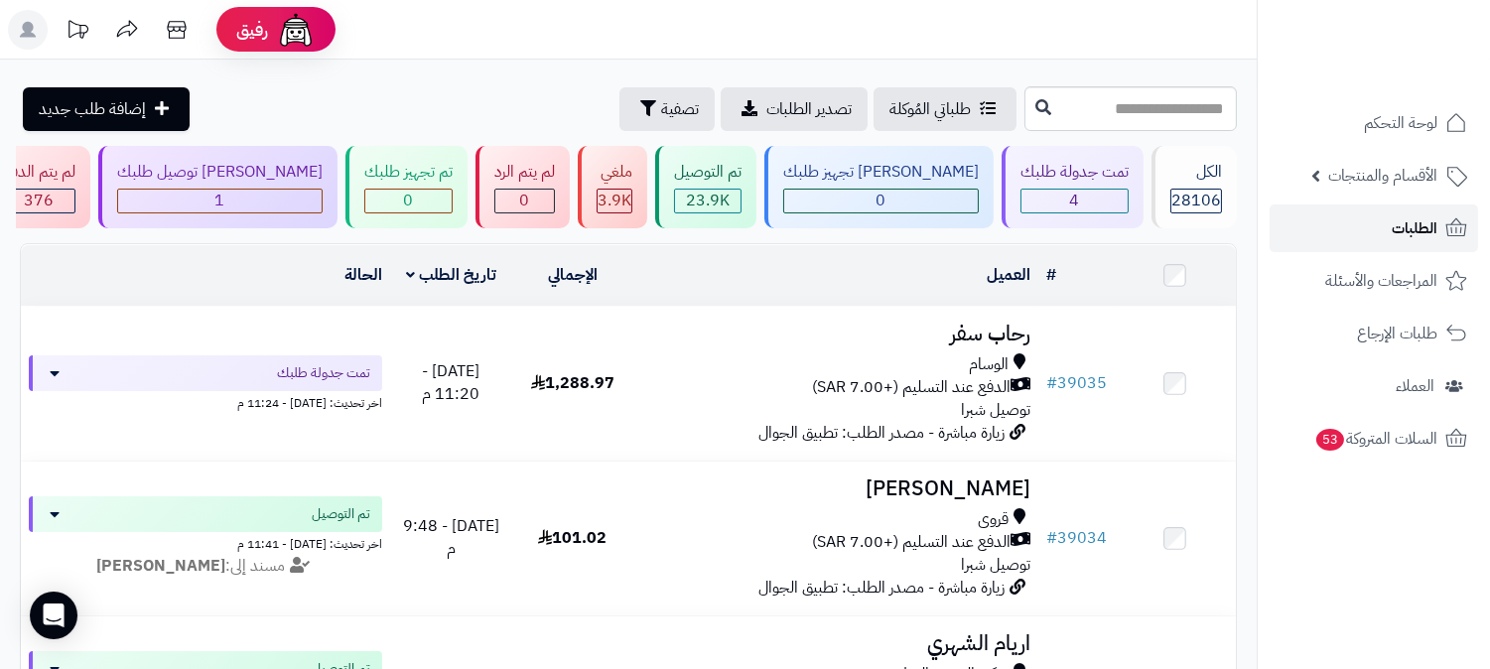
click at [1427, 221] on span "الطلبات" at bounding box center [1415, 228] width 46 height 28
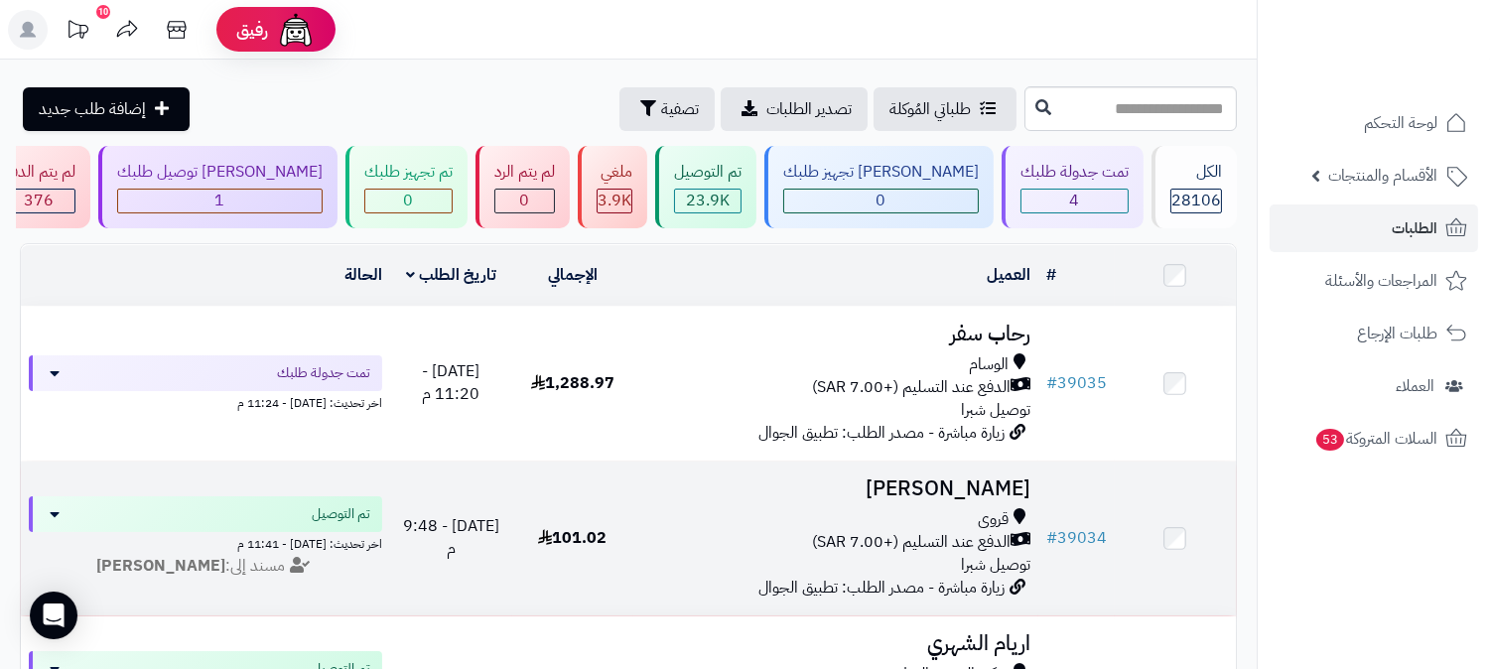
click at [994, 488] on h3 "[PERSON_NAME]" at bounding box center [835, 488] width 389 height 23
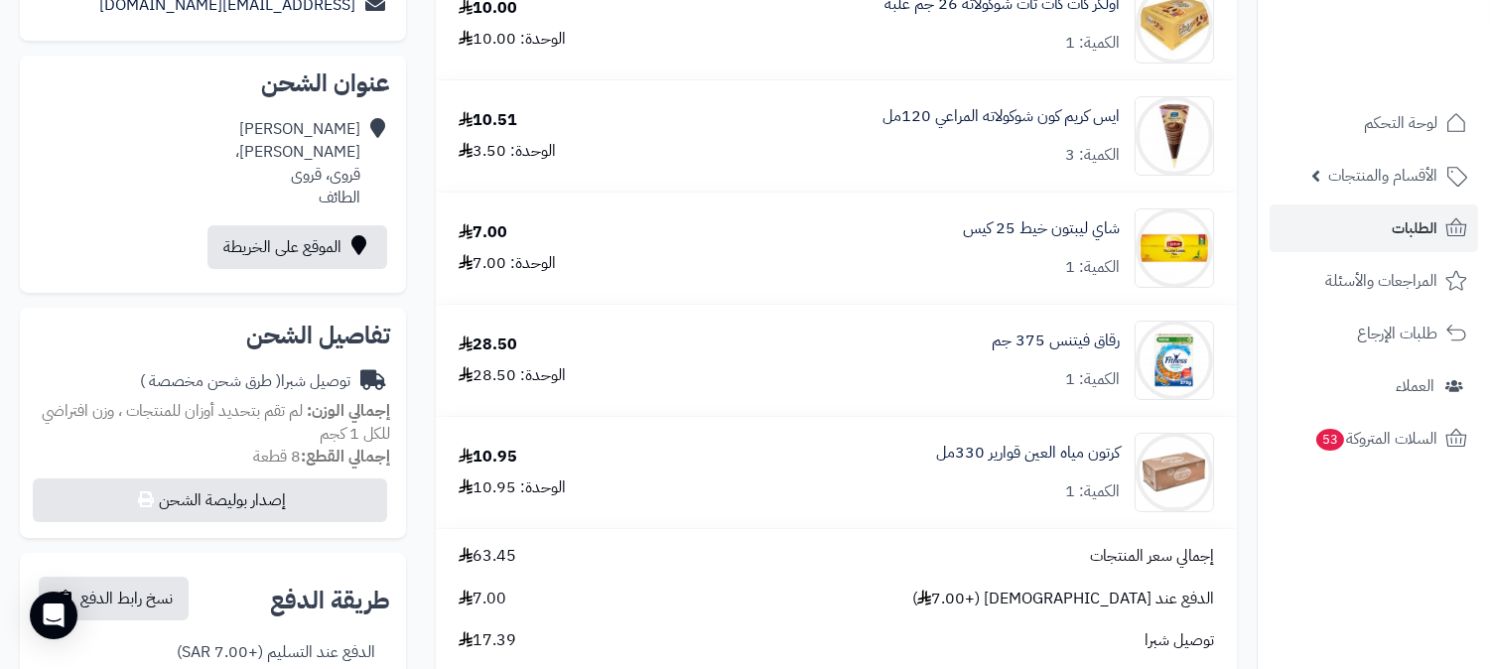
scroll to position [220, 0]
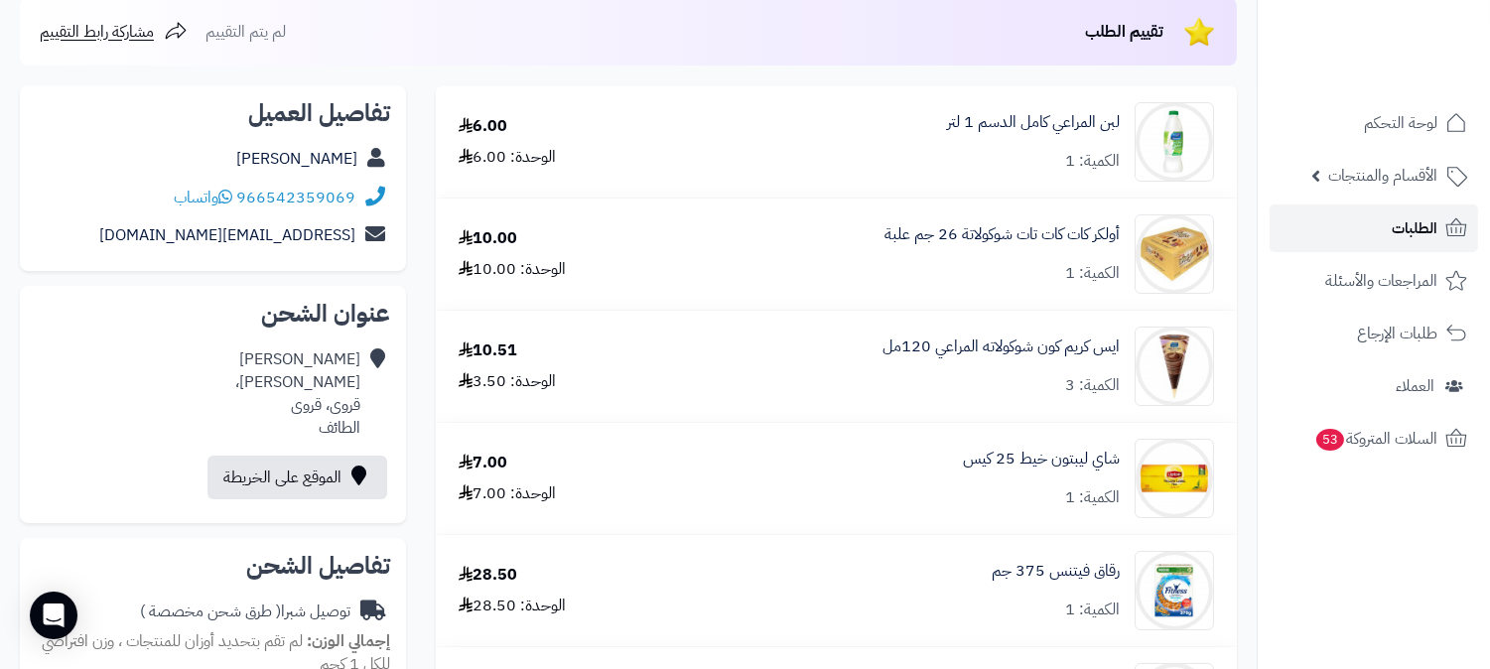
click at [1417, 233] on span "الطلبات" at bounding box center [1415, 228] width 46 height 28
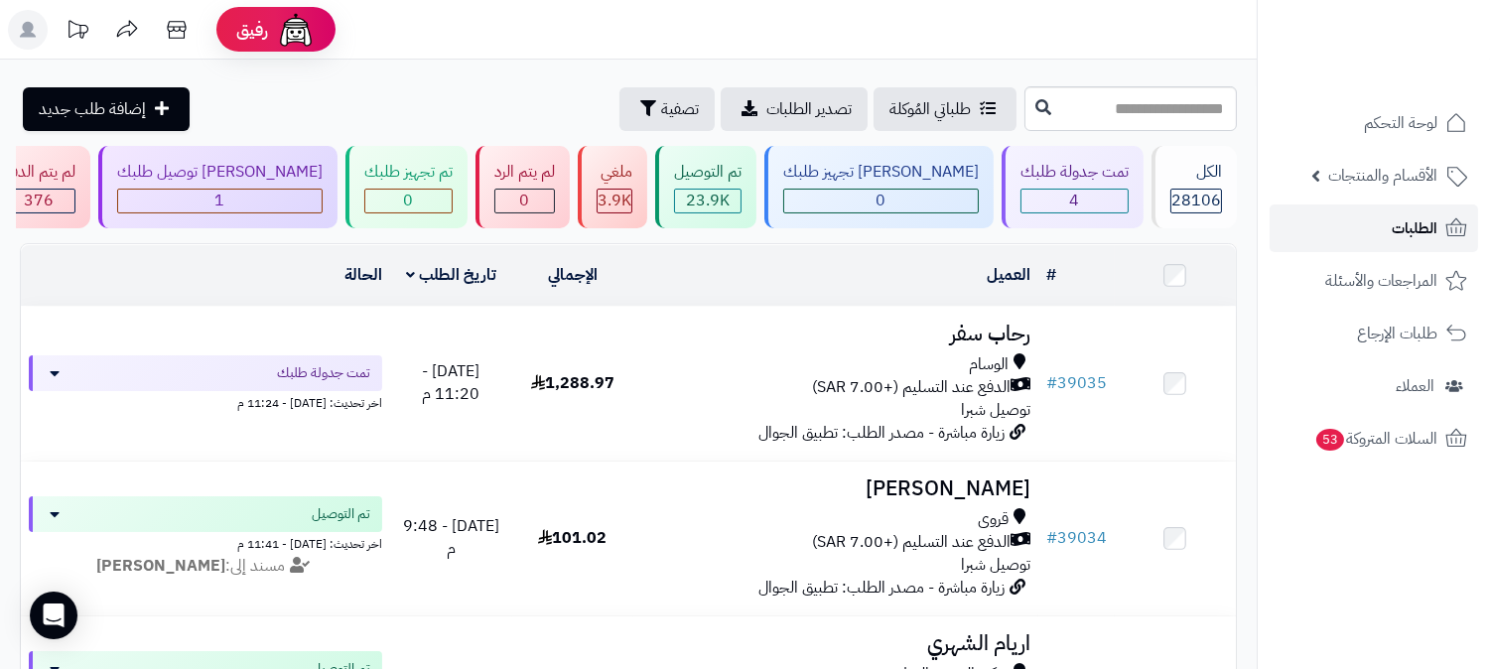
click at [1377, 223] on link "الطلبات" at bounding box center [1374, 228] width 208 height 48
click at [1374, 218] on link "الطلبات" at bounding box center [1374, 228] width 208 height 48
click at [1404, 222] on span "الطلبات" at bounding box center [1415, 228] width 46 height 28
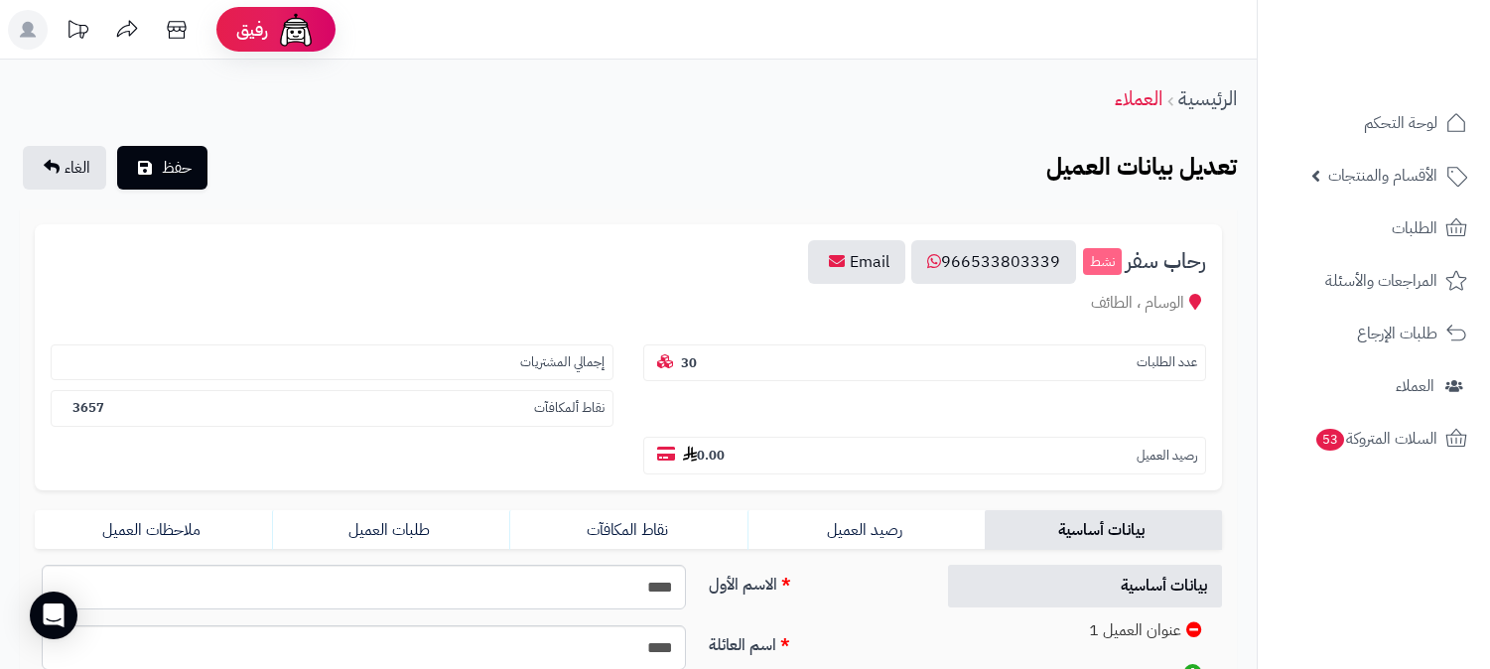
scroll to position [220, 0]
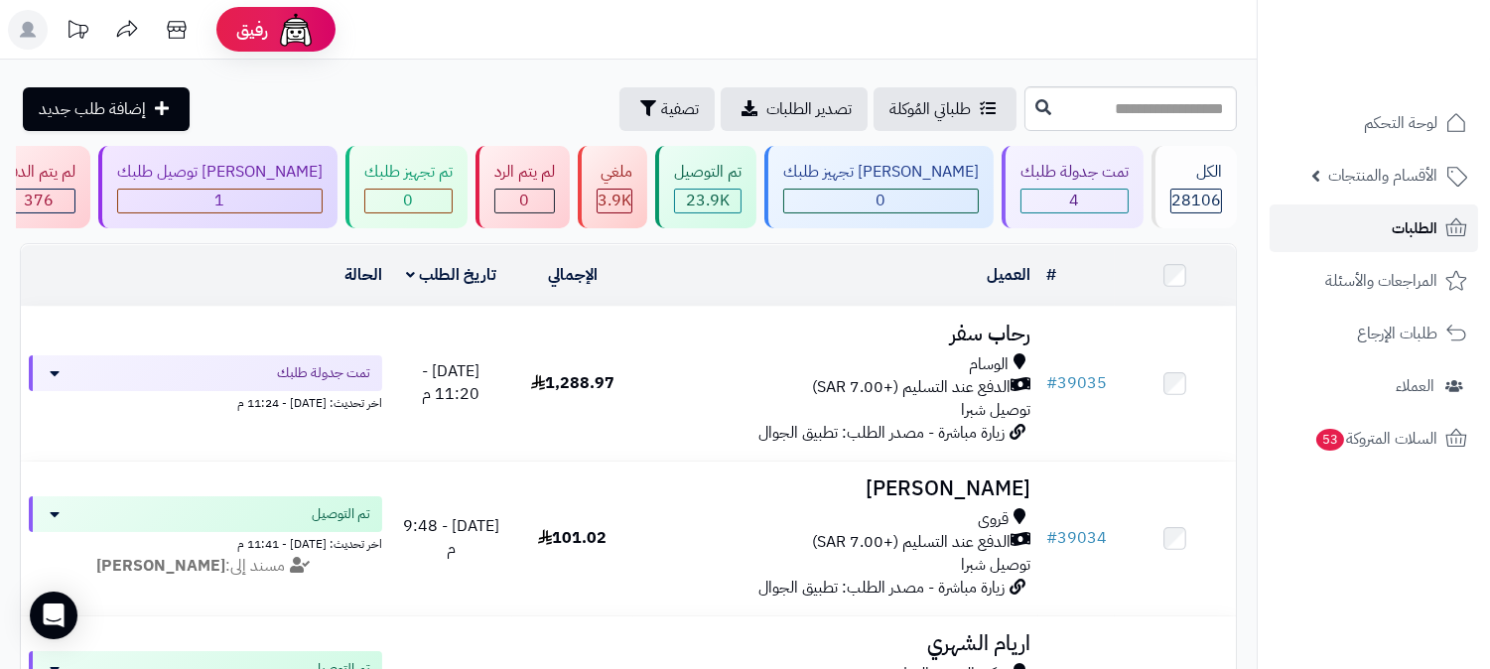
click at [1432, 230] on span "الطلبات" at bounding box center [1415, 228] width 46 height 28
click at [28, 38] on rect at bounding box center [28, 30] width 40 height 40
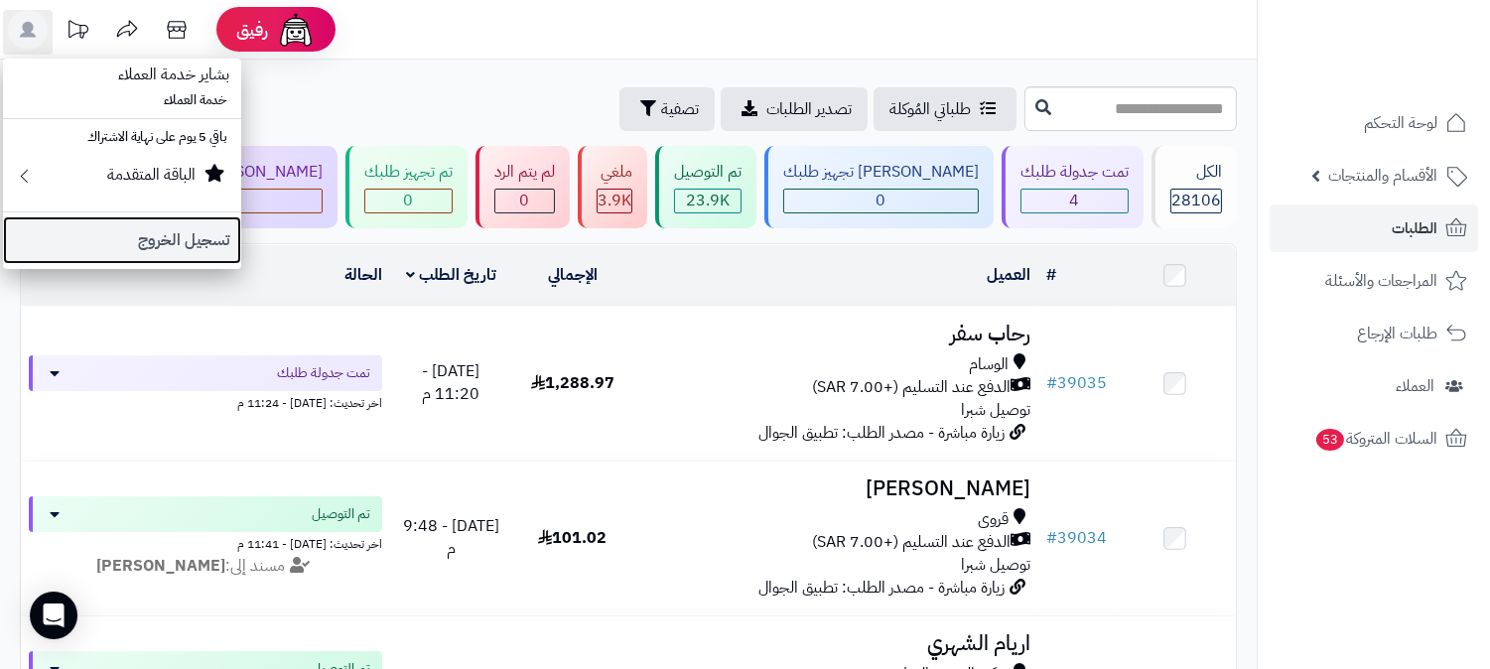
click at [175, 233] on link "تسجيل الخروج" at bounding box center [122, 240] width 238 height 48
